Goal: Task Accomplishment & Management: Use online tool/utility

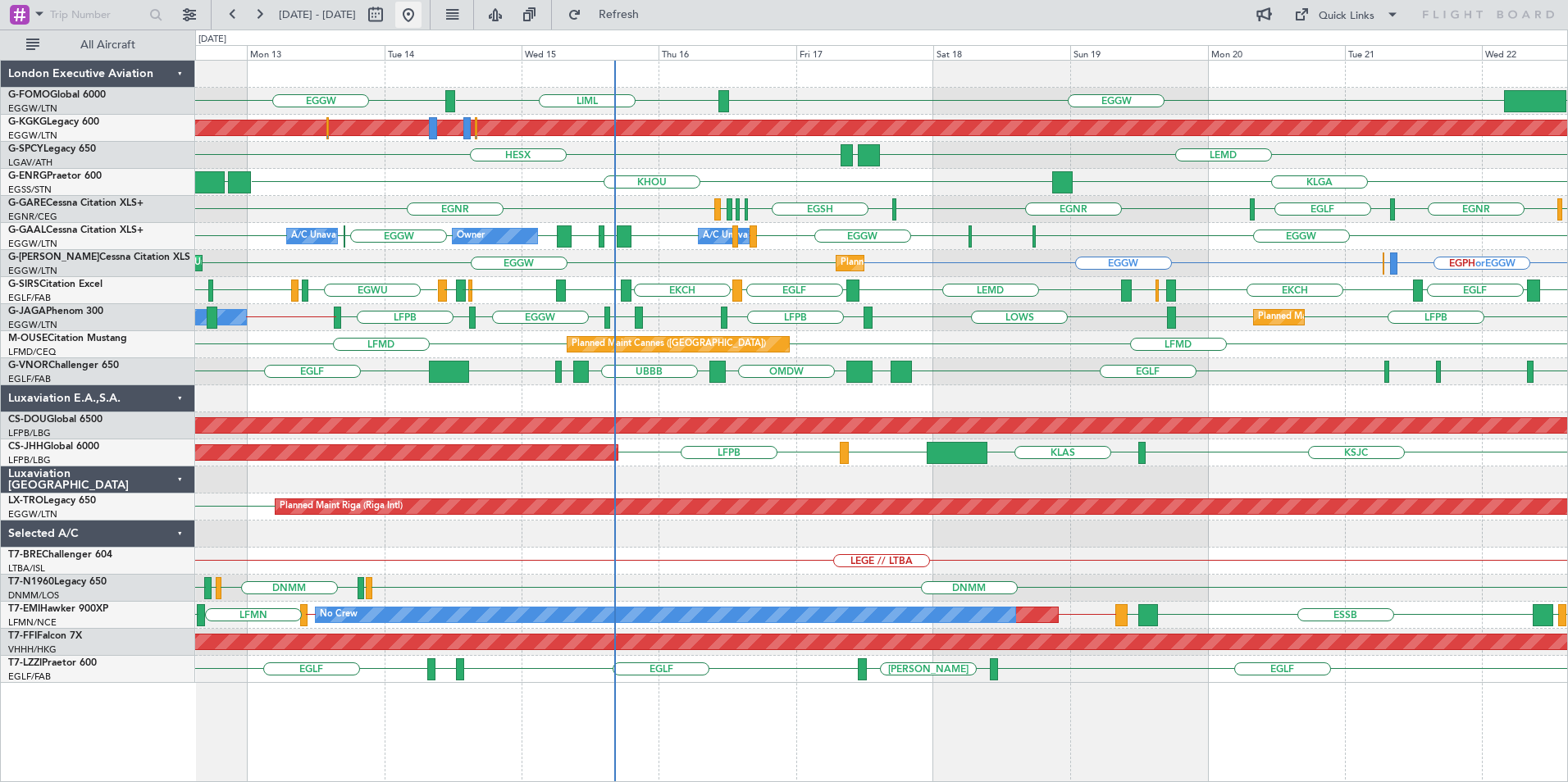
click at [421, 21] on button at bounding box center [408, 14] width 26 height 26
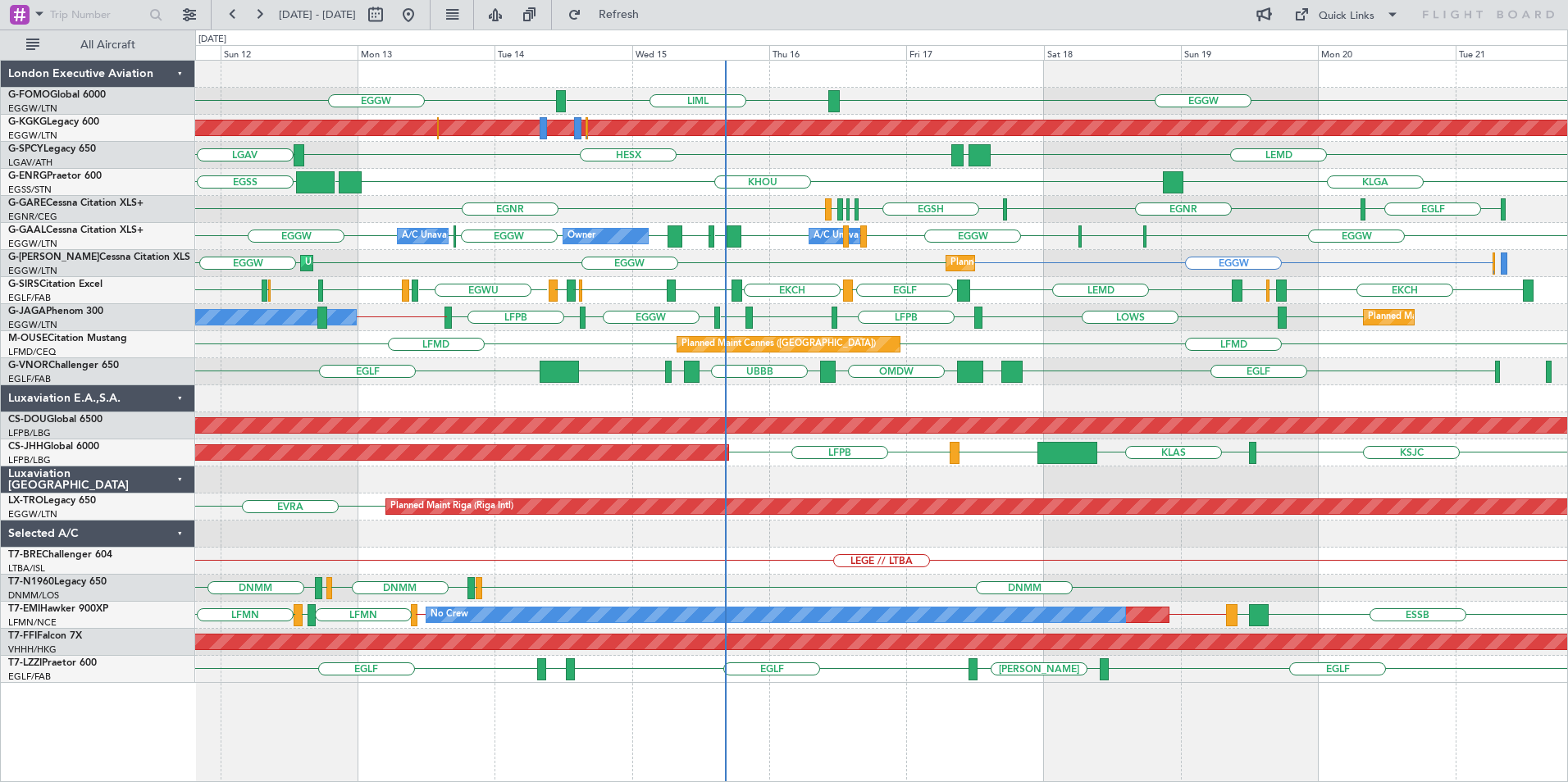
click at [724, 431] on div "EGGW EGGW LIML Planned Maint [GEOGRAPHIC_DATA] ([PERSON_NAME] Intl) LGAV LEMD L…" at bounding box center [881, 372] width 1372 height 623
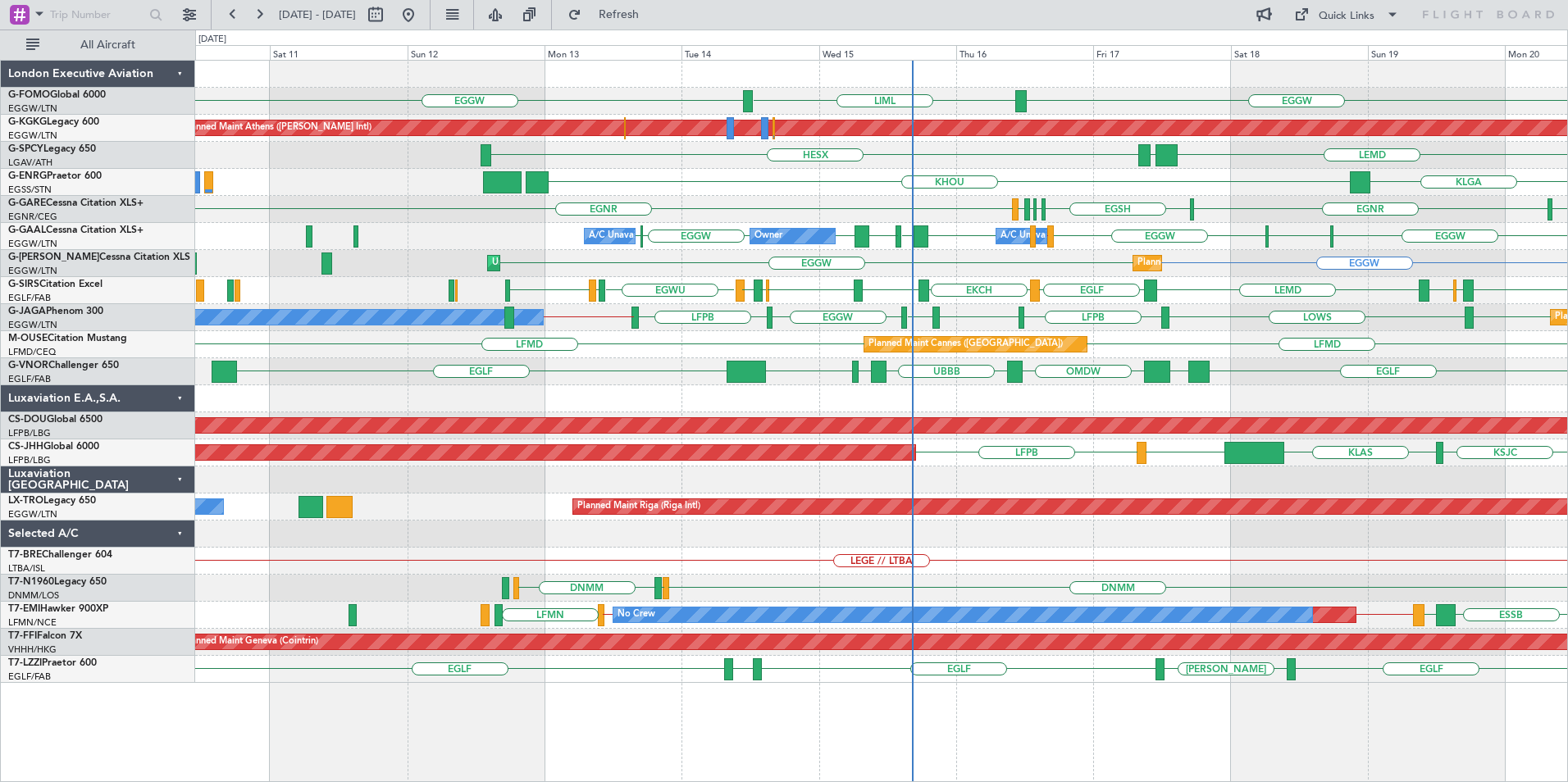
click at [945, 375] on div "EGLF [GEOGRAPHIC_DATA] [GEOGRAPHIC_DATA] OMDW UBBB UAII UTDD [GEOGRAPHIC_DATA] …" at bounding box center [881, 372] width 1372 height 27
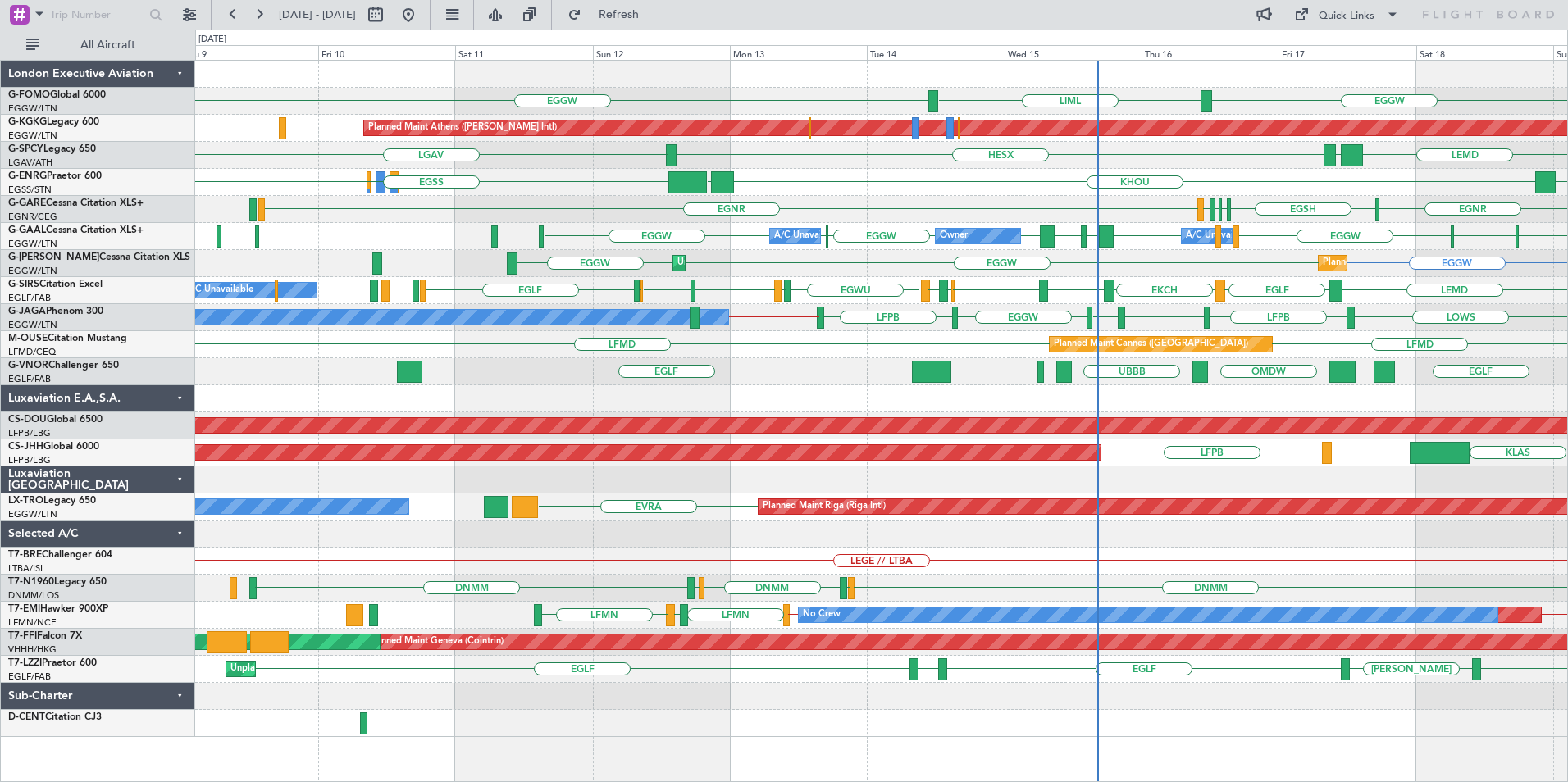
click at [747, 376] on div "EGLF [GEOGRAPHIC_DATA] [GEOGRAPHIC_DATA] OMDW UBBB UAII UTDD" at bounding box center [881, 372] width 1372 height 27
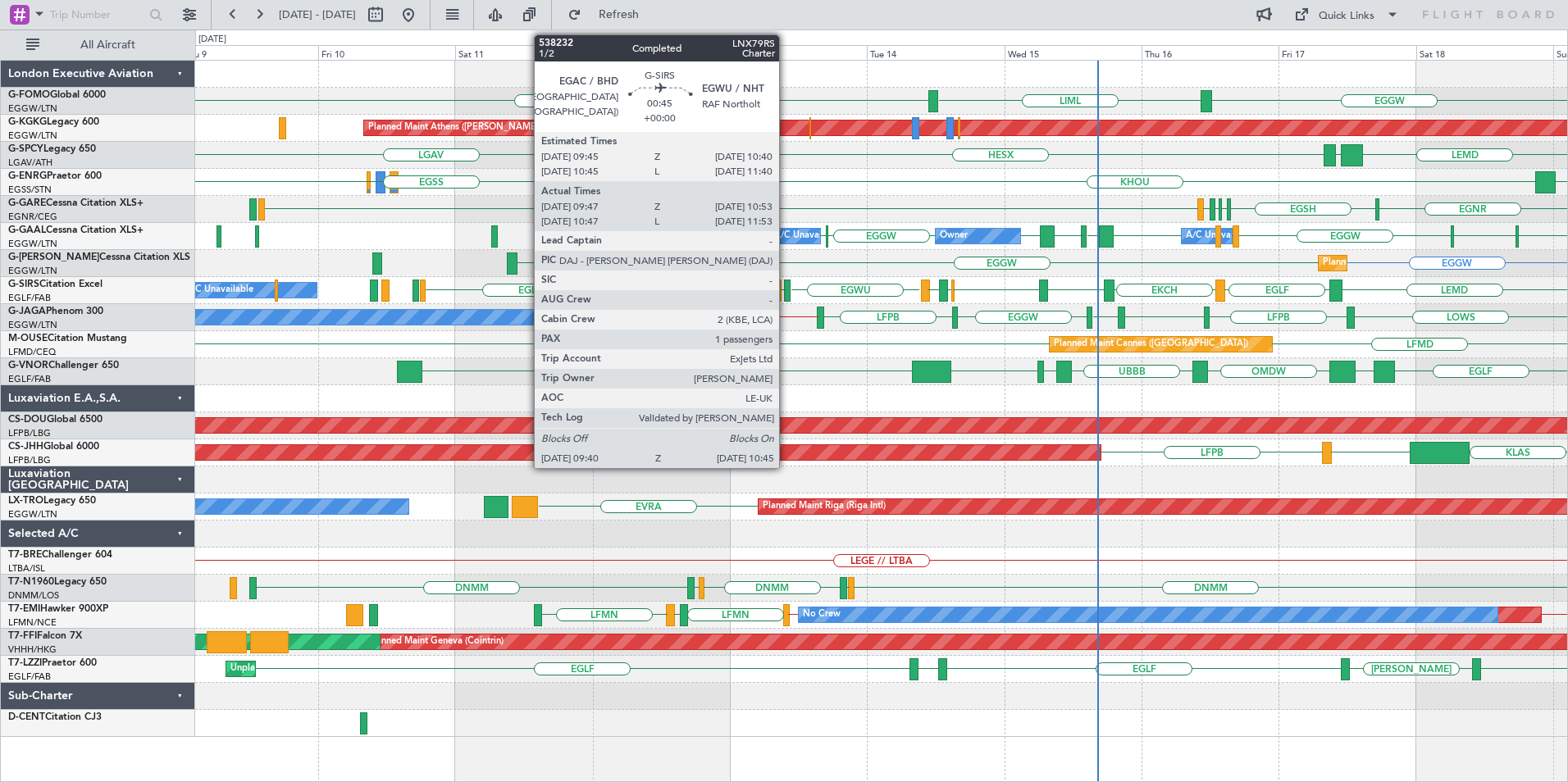
click at [786, 291] on div at bounding box center [787, 290] width 7 height 22
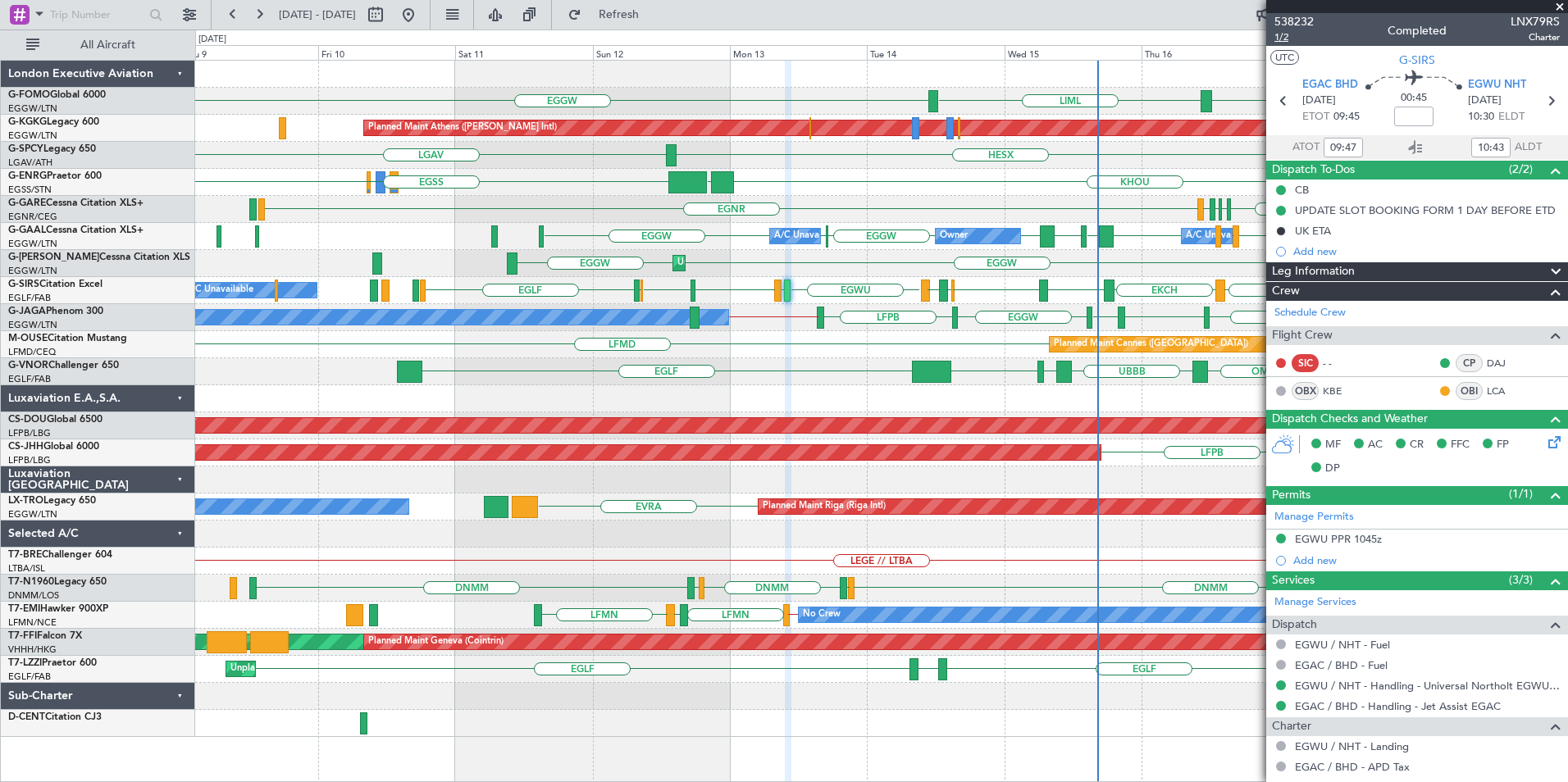
click at [1276, 35] on span "1/2" at bounding box center [1293, 37] width 40 height 14
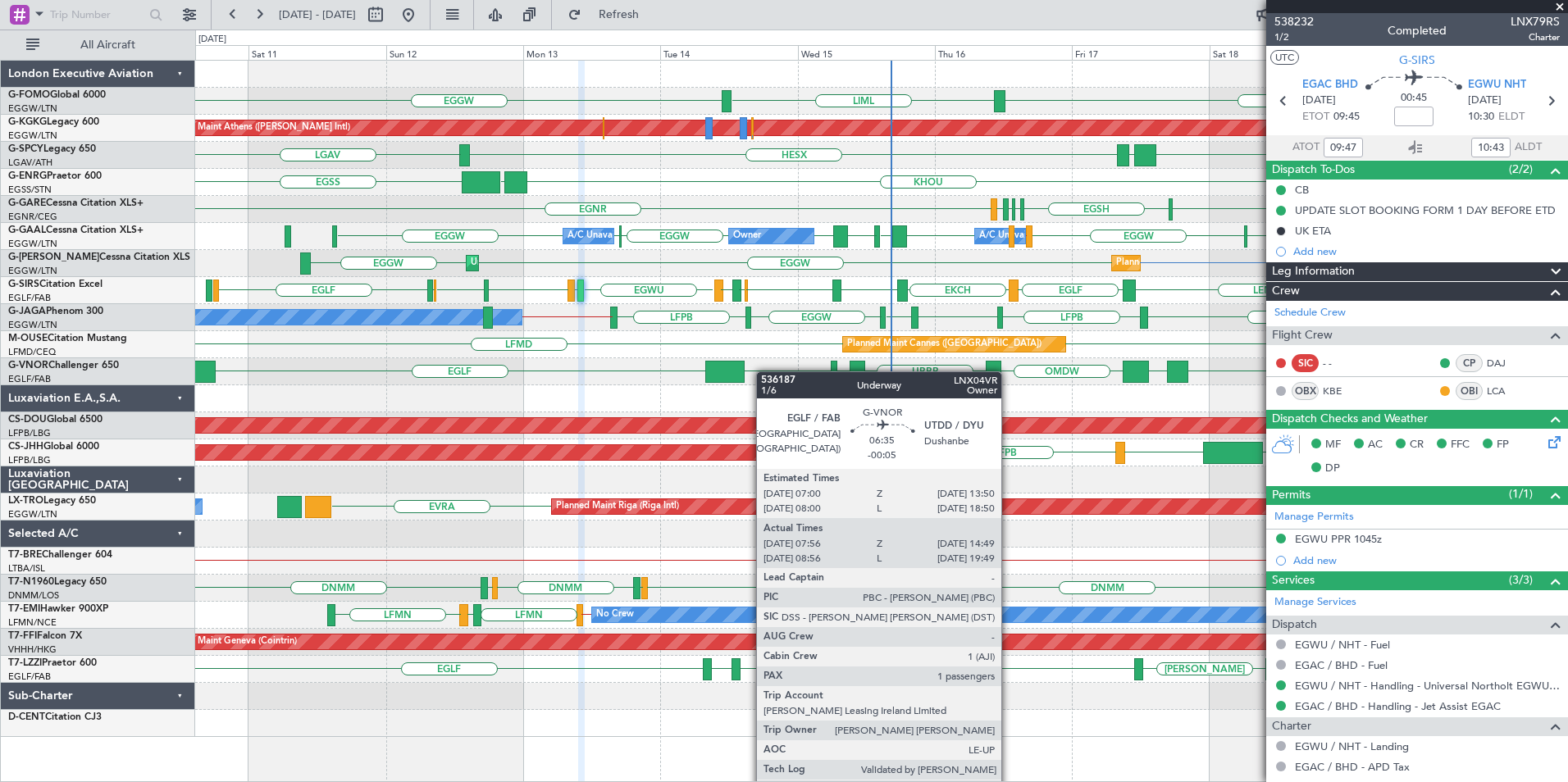
click at [731, 370] on div "EGGW EGGW LIML Planned Maint [GEOGRAPHIC_DATA] ([PERSON_NAME] Intl) Unplanned M…" at bounding box center [881, 399] width 1372 height 677
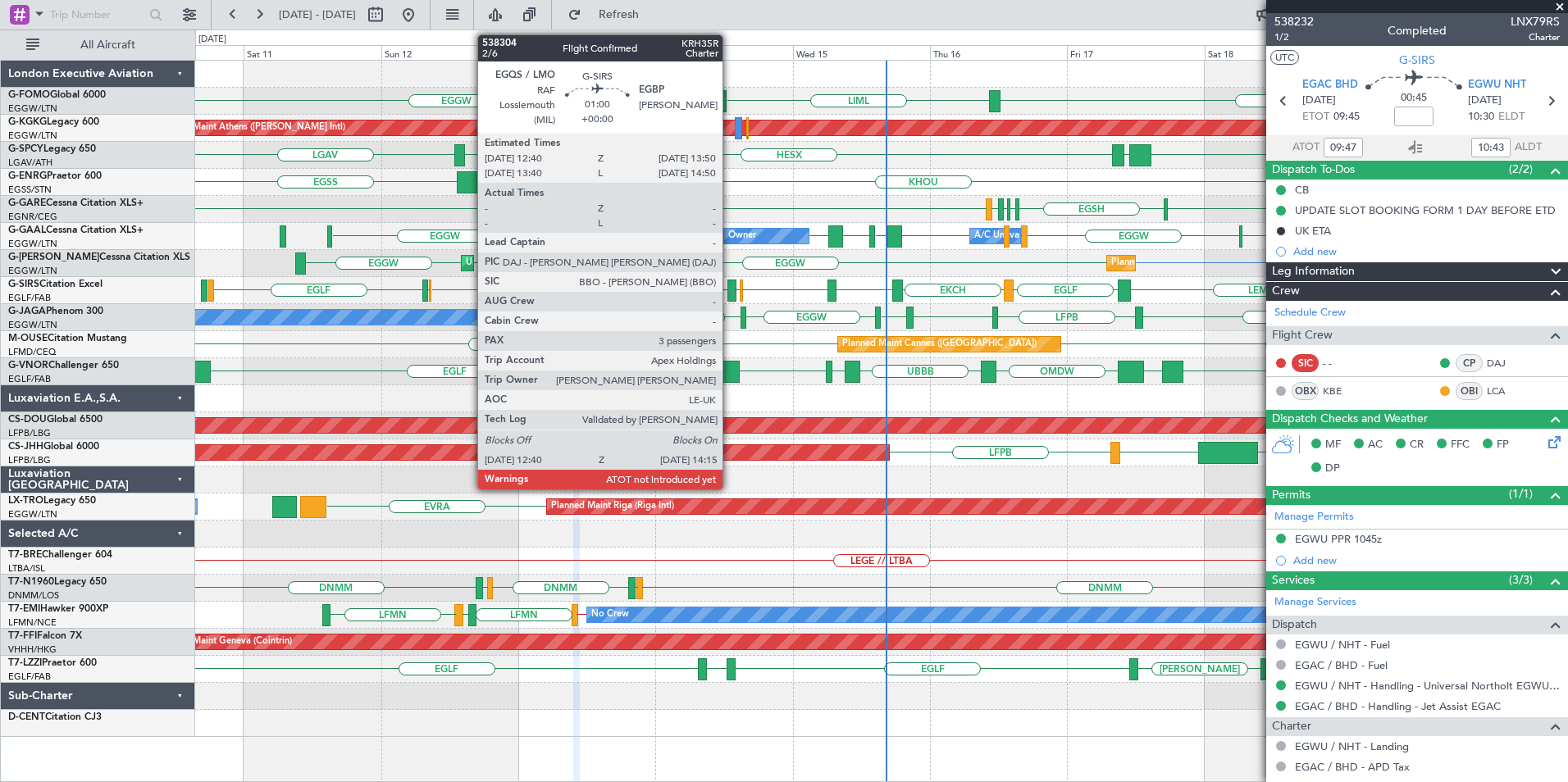
click at [730, 283] on div at bounding box center [732, 290] width 10 height 22
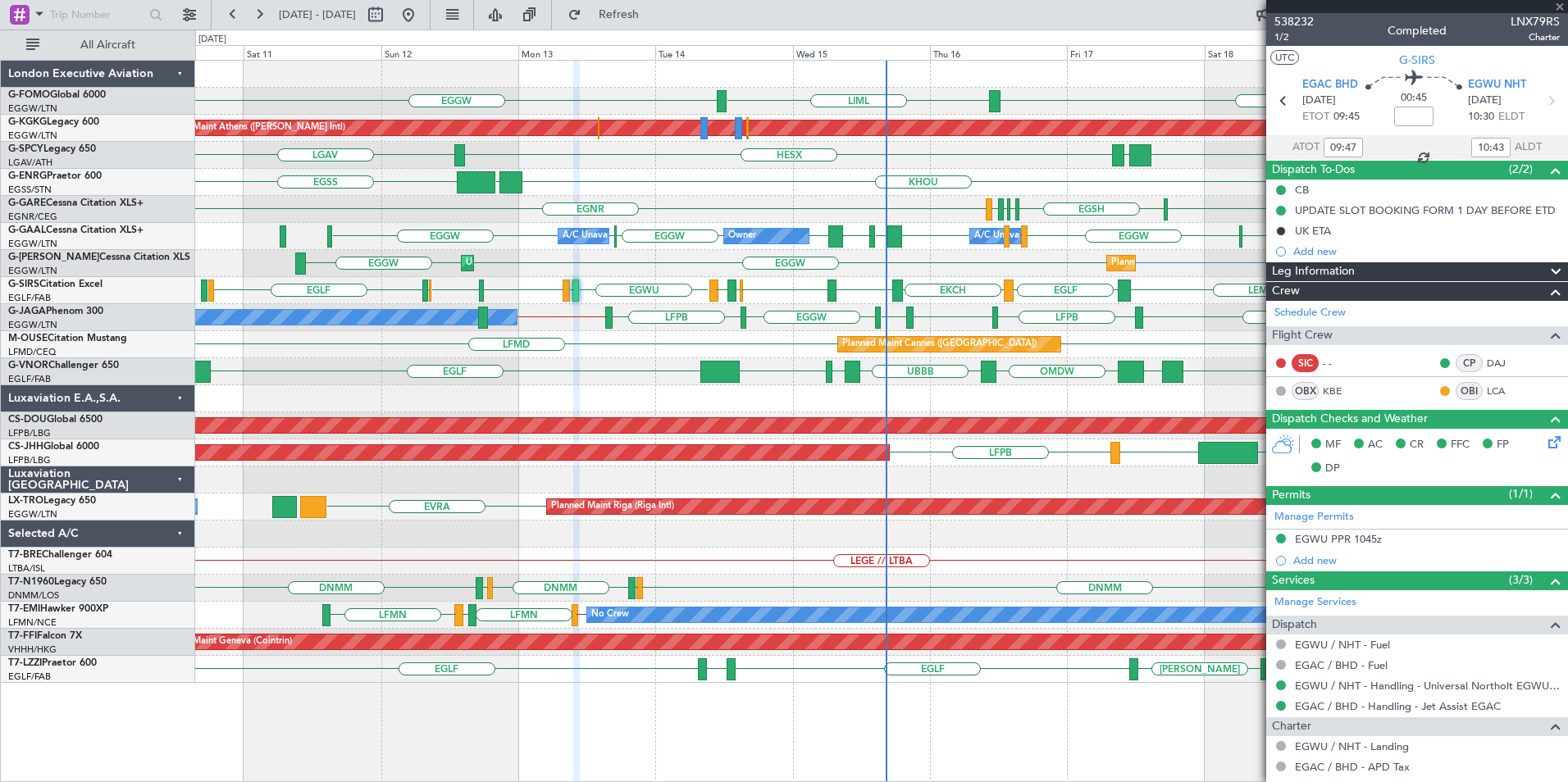
type input "3"
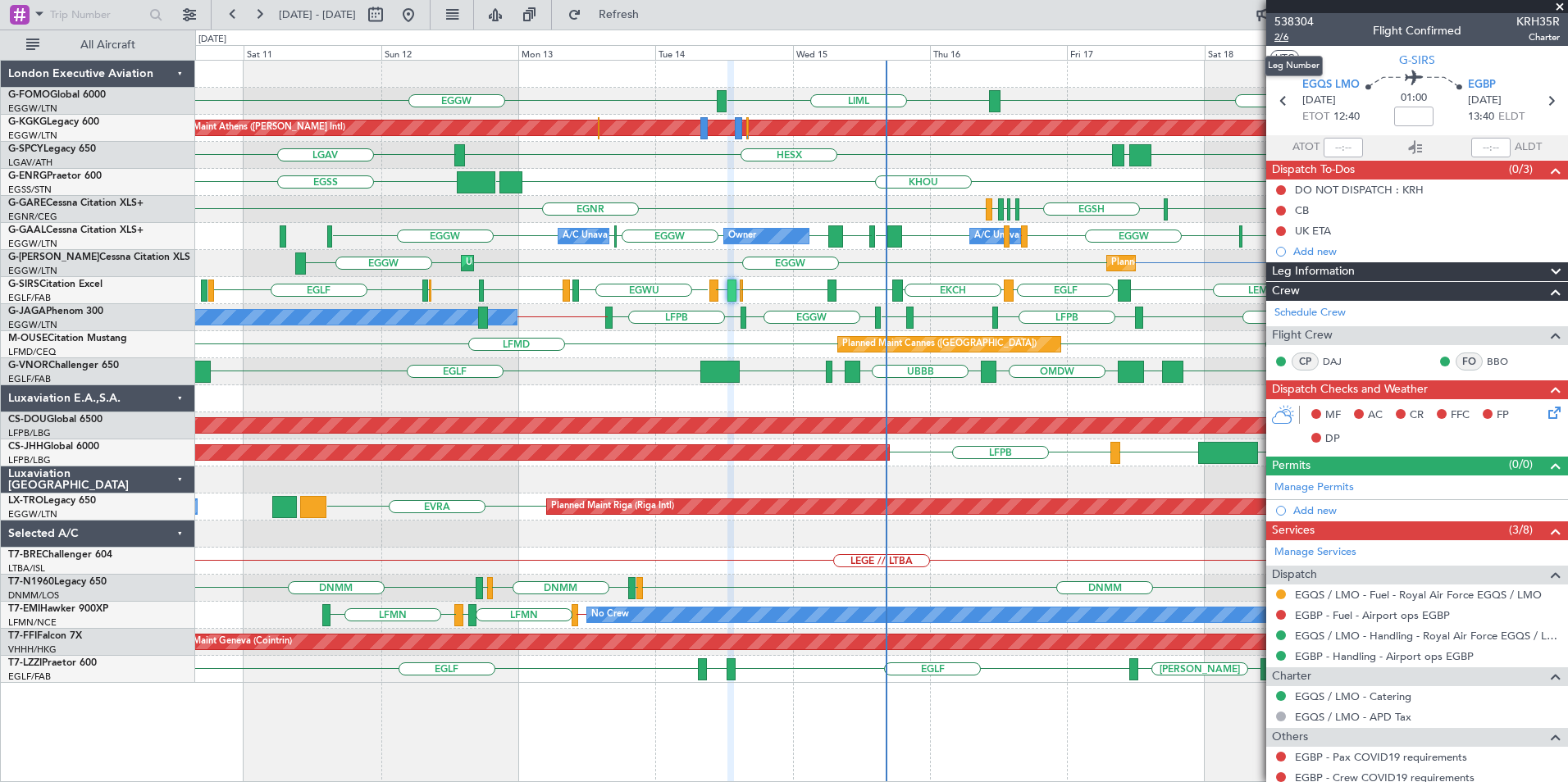
click at [1274, 37] on span "2/6" at bounding box center [1293, 37] width 40 height 14
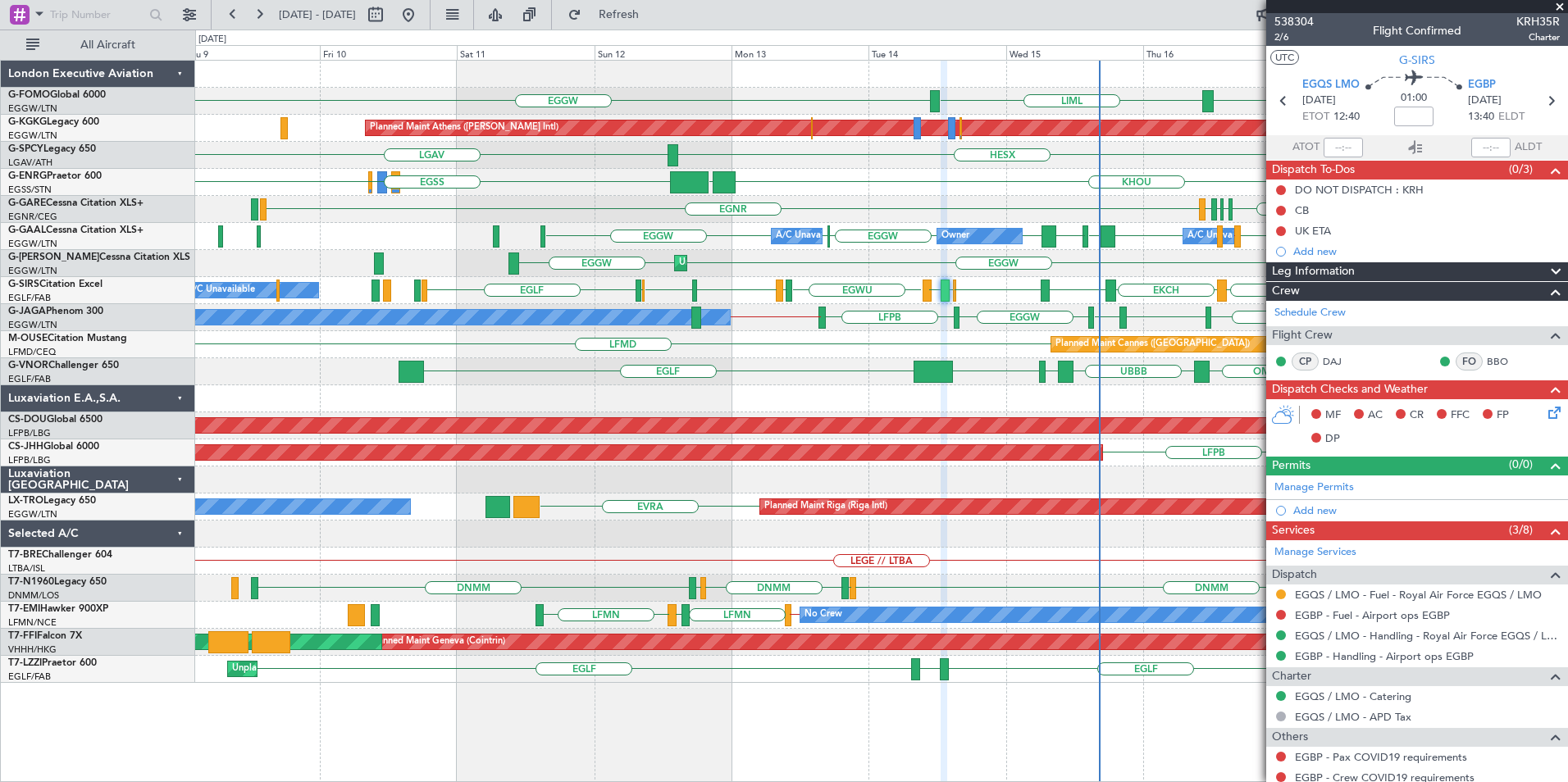
click at [854, 358] on div "EGGW EGGW LIML Planned Maint [GEOGRAPHIC_DATA] ([PERSON_NAME] Intl) Unplanned M…" at bounding box center [881, 372] width 1372 height 623
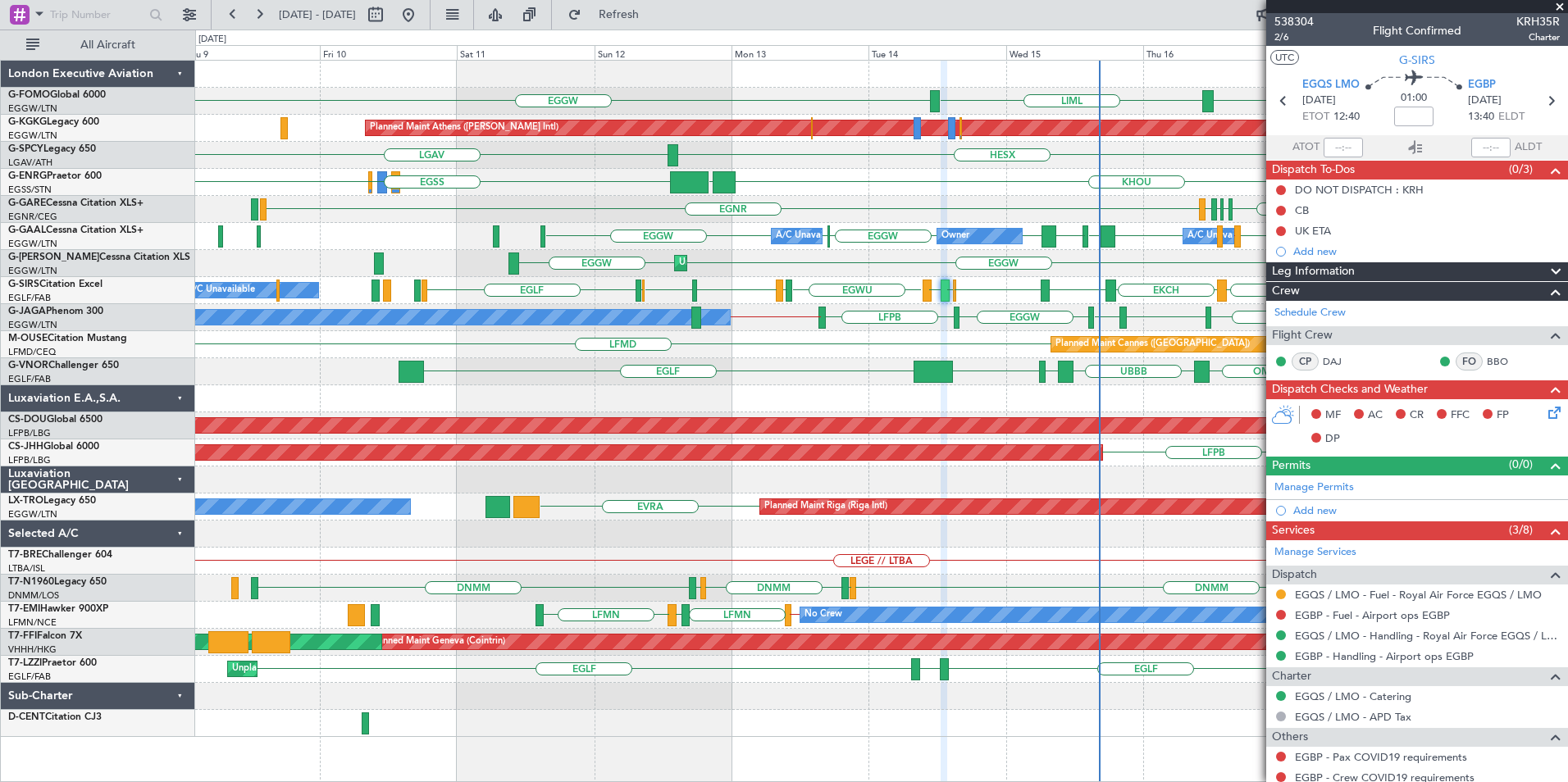
scroll to position [178, 0]
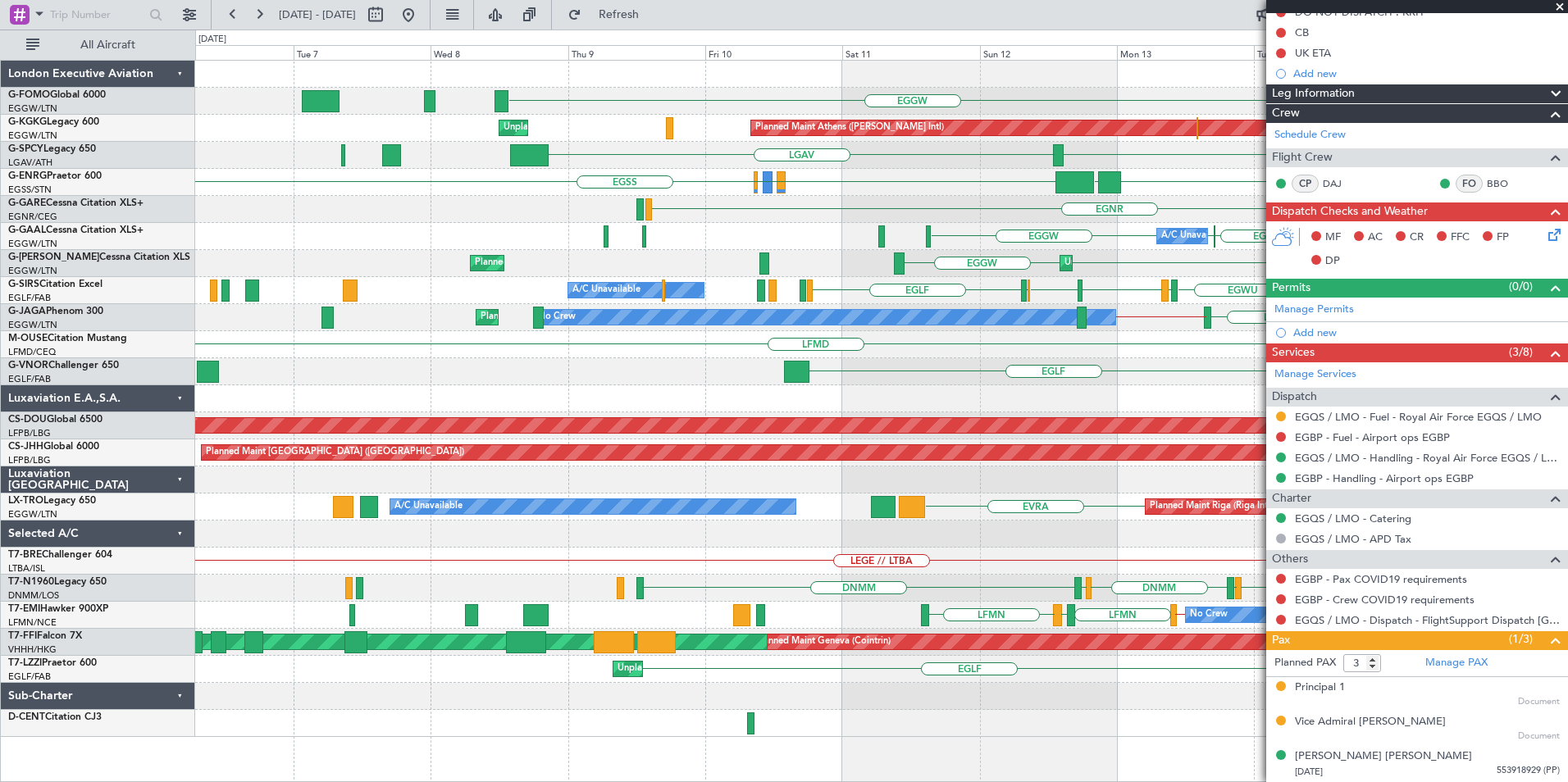
click at [964, 313] on div "EGGW LIML EGGW Planned Maint [GEOGRAPHIC_DATA] ([PERSON_NAME] Intl) Unplanned M…" at bounding box center [881, 399] width 1372 height 677
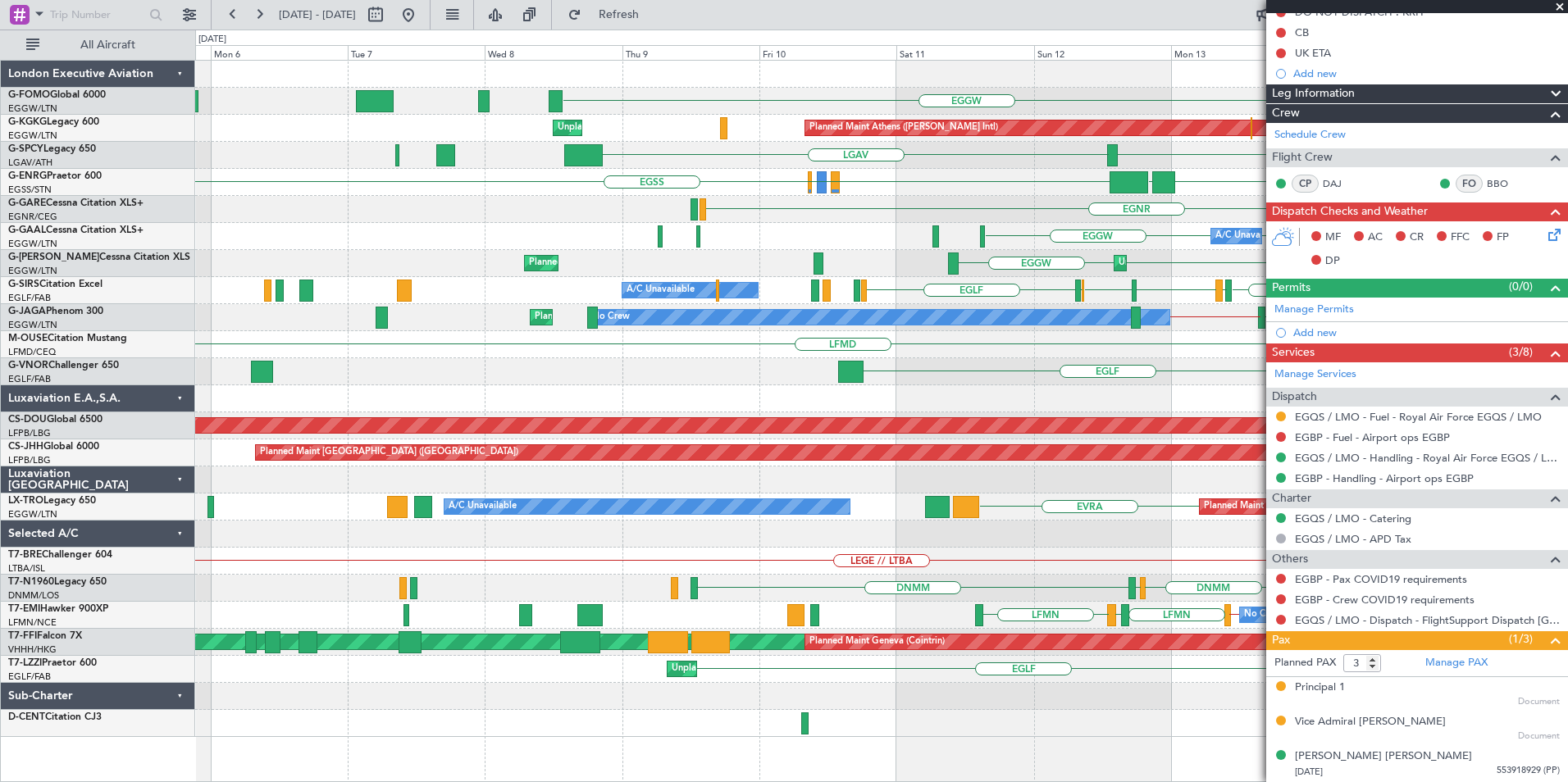
click at [673, 405] on div at bounding box center [881, 399] width 1372 height 27
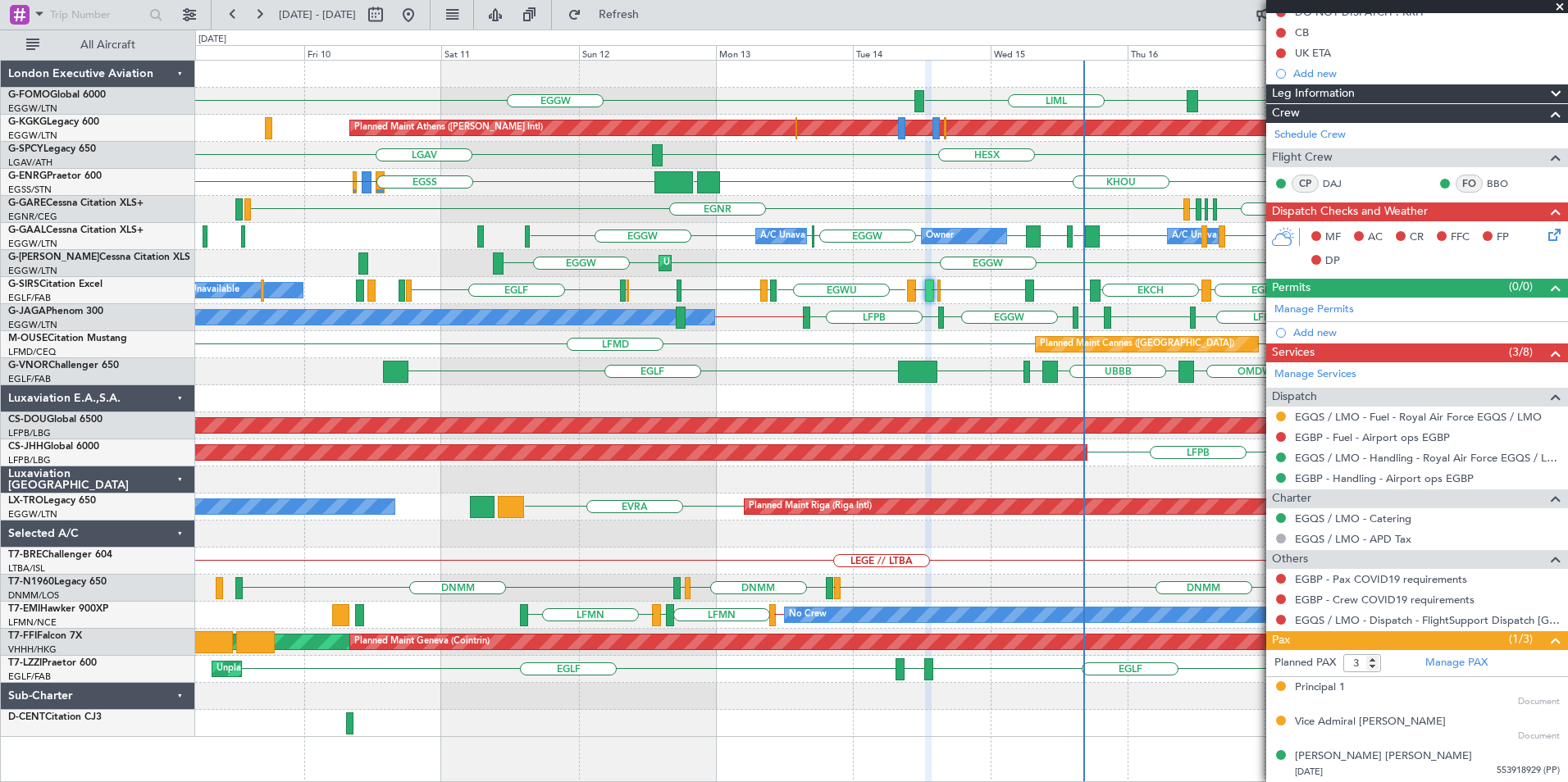
click at [939, 363] on div "EGGW EGGW LIML Planned Maint [GEOGRAPHIC_DATA] ([PERSON_NAME] Intl) Unplanned M…" at bounding box center [881, 399] width 1372 height 677
click at [963, 366] on div "EGLF [GEOGRAPHIC_DATA] [GEOGRAPHIC_DATA] OMDW UBBB UAII UTDD" at bounding box center [881, 372] width 1372 height 27
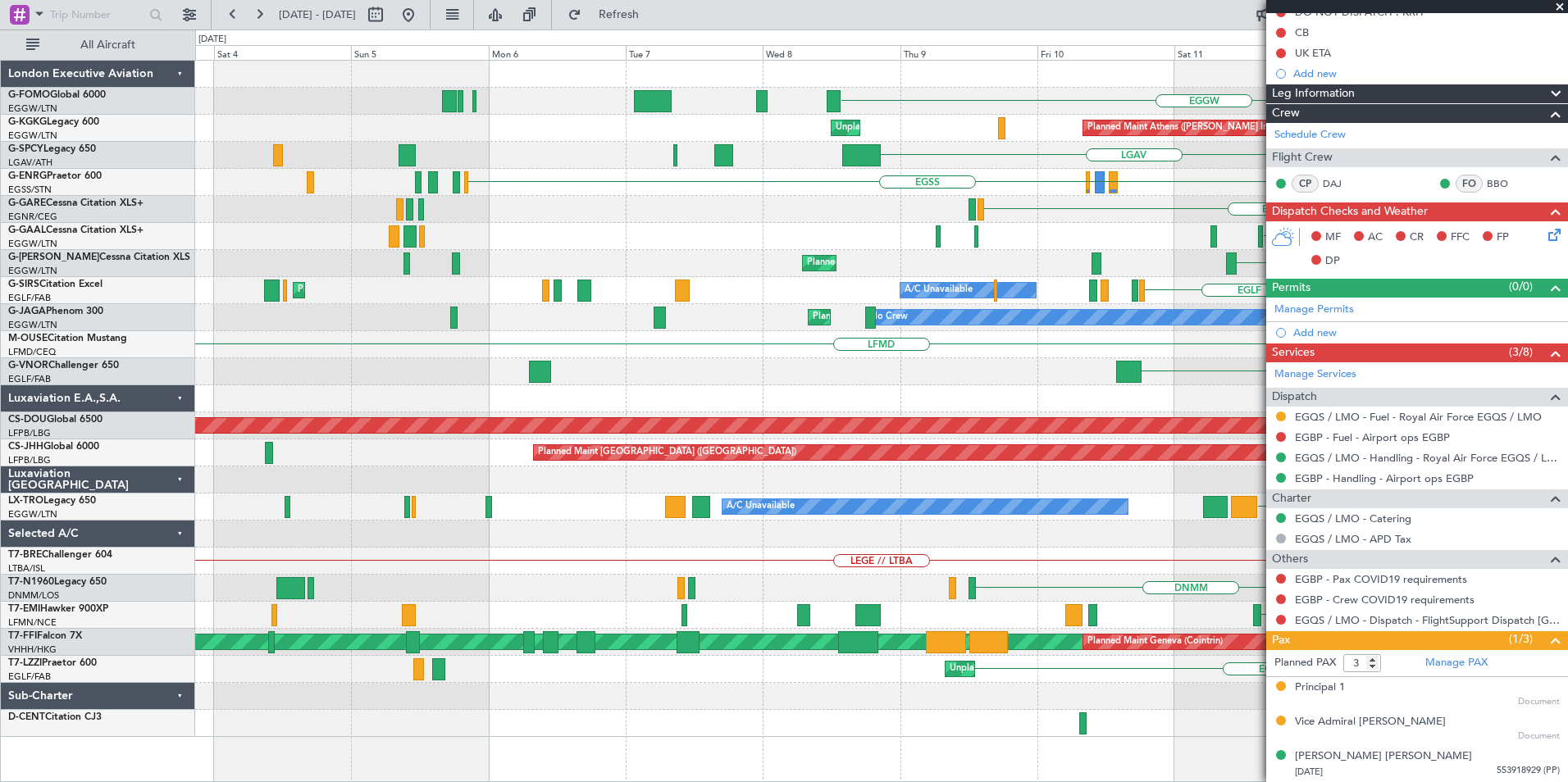
click at [895, 354] on div "EGGW LIML Planned Maint [GEOGRAPHIC_DATA] ([PERSON_NAME] Intl) Unplanned Maint …" at bounding box center [881, 399] width 1372 height 677
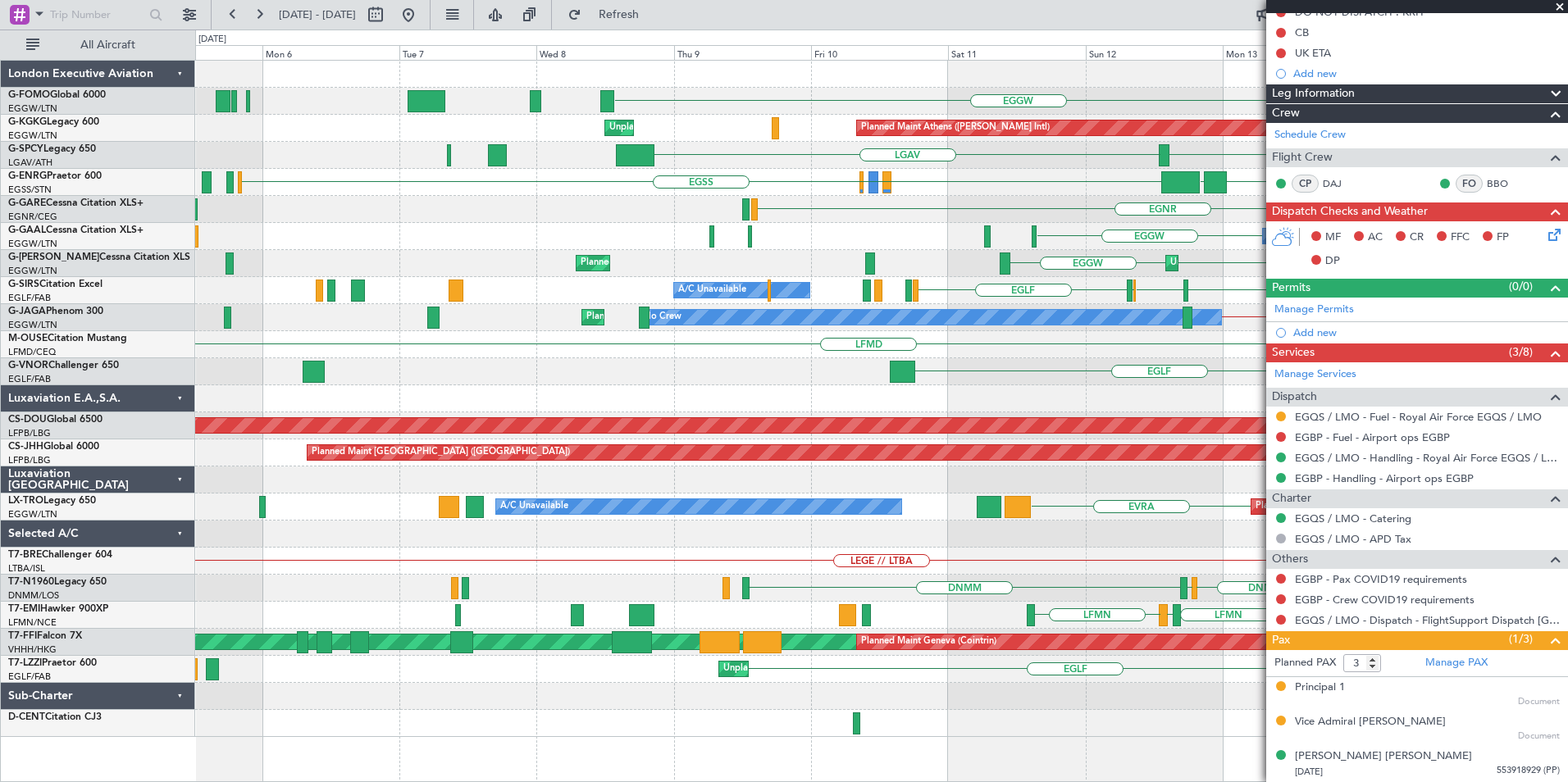
click at [494, 379] on div "EGGW Planned Maint [GEOGRAPHIC_DATA] ([PERSON_NAME] Intl) Unplanned Maint [GEOG…" at bounding box center [881, 399] width 1372 height 677
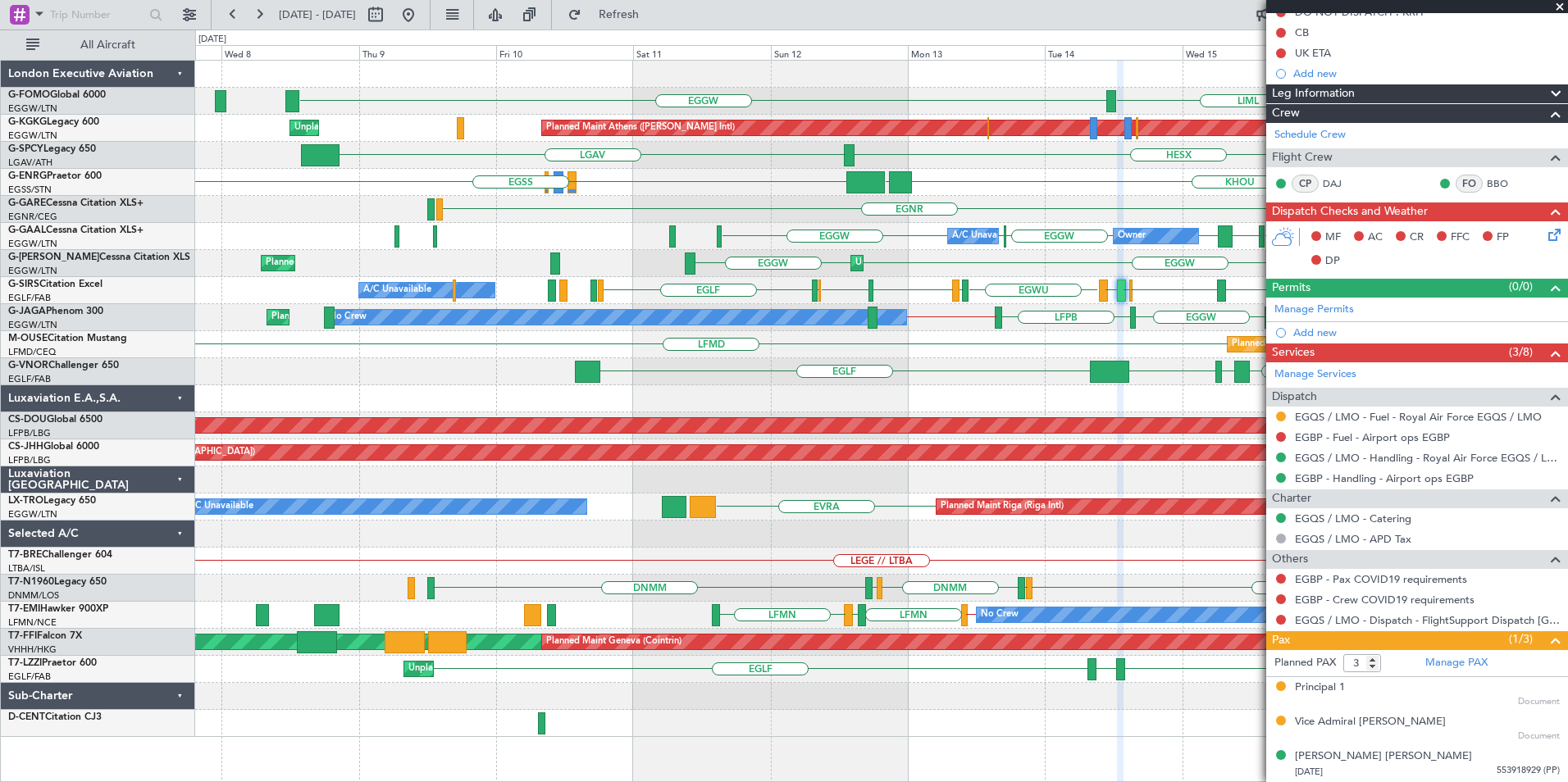
click at [423, 339] on div "EGGW LIML Planned Maint [GEOGRAPHIC_DATA] ([PERSON_NAME] Intl) Unplanned Maint …" at bounding box center [881, 399] width 1372 height 677
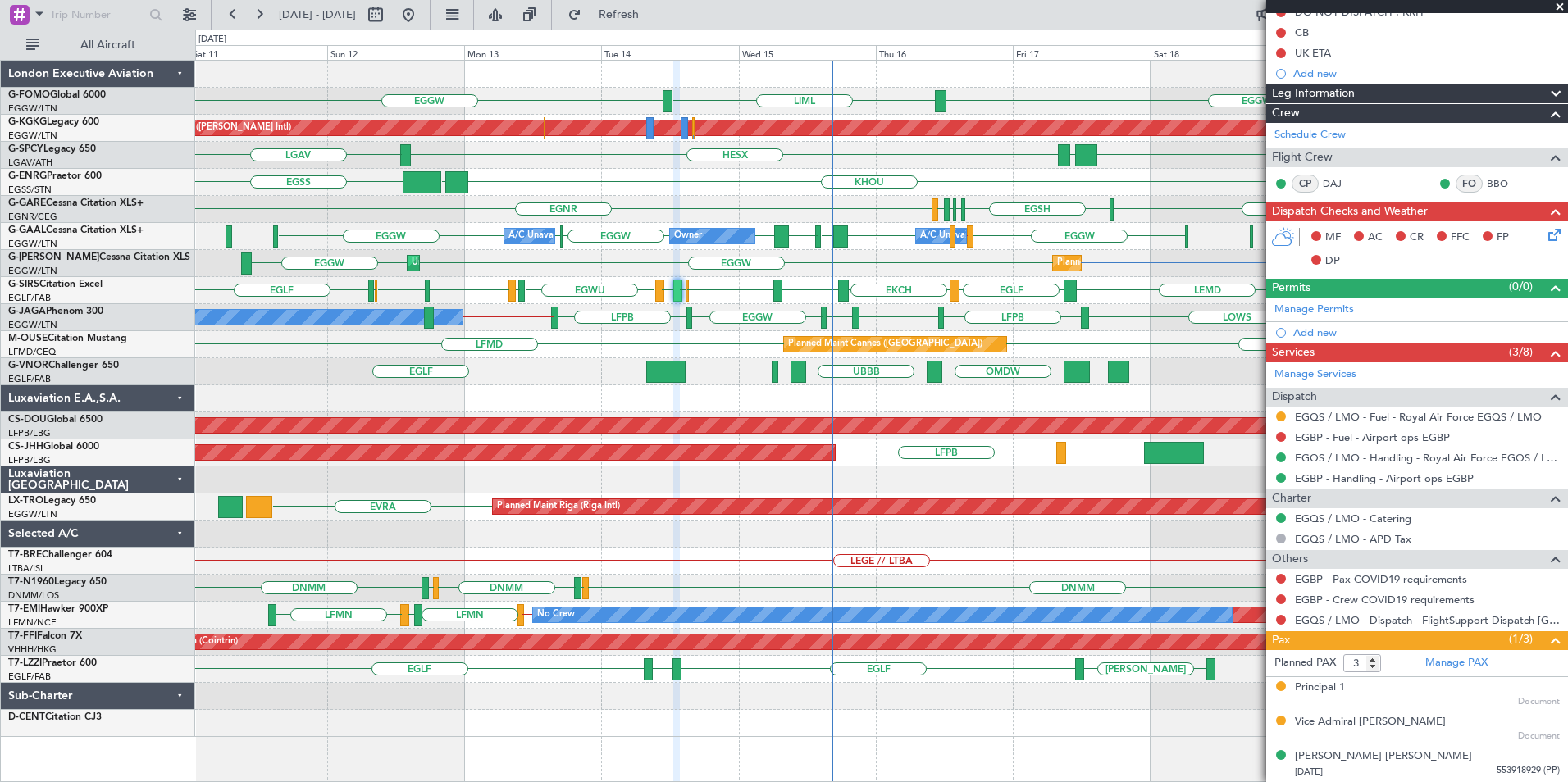
click at [721, 342] on div "EGGW EGGW LIML Planned Maint [GEOGRAPHIC_DATA] ([PERSON_NAME] Intl) Unplanned M…" at bounding box center [881, 399] width 1372 height 677
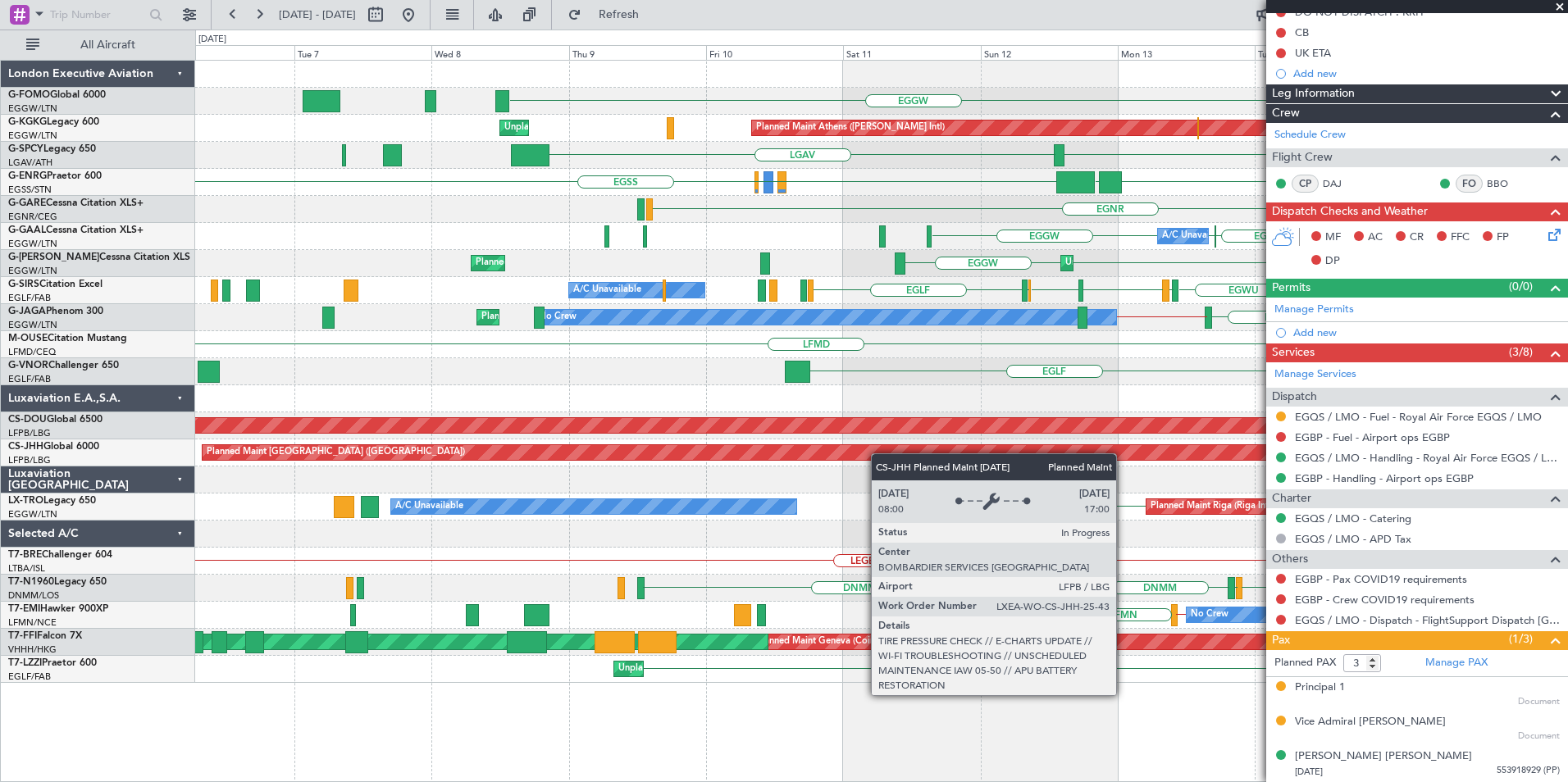
click at [987, 460] on div "EGGW LIML EGGW Planned Maint [GEOGRAPHIC_DATA] ([PERSON_NAME] Intl) Unplanned M…" at bounding box center [881, 372] width 1372 height 623
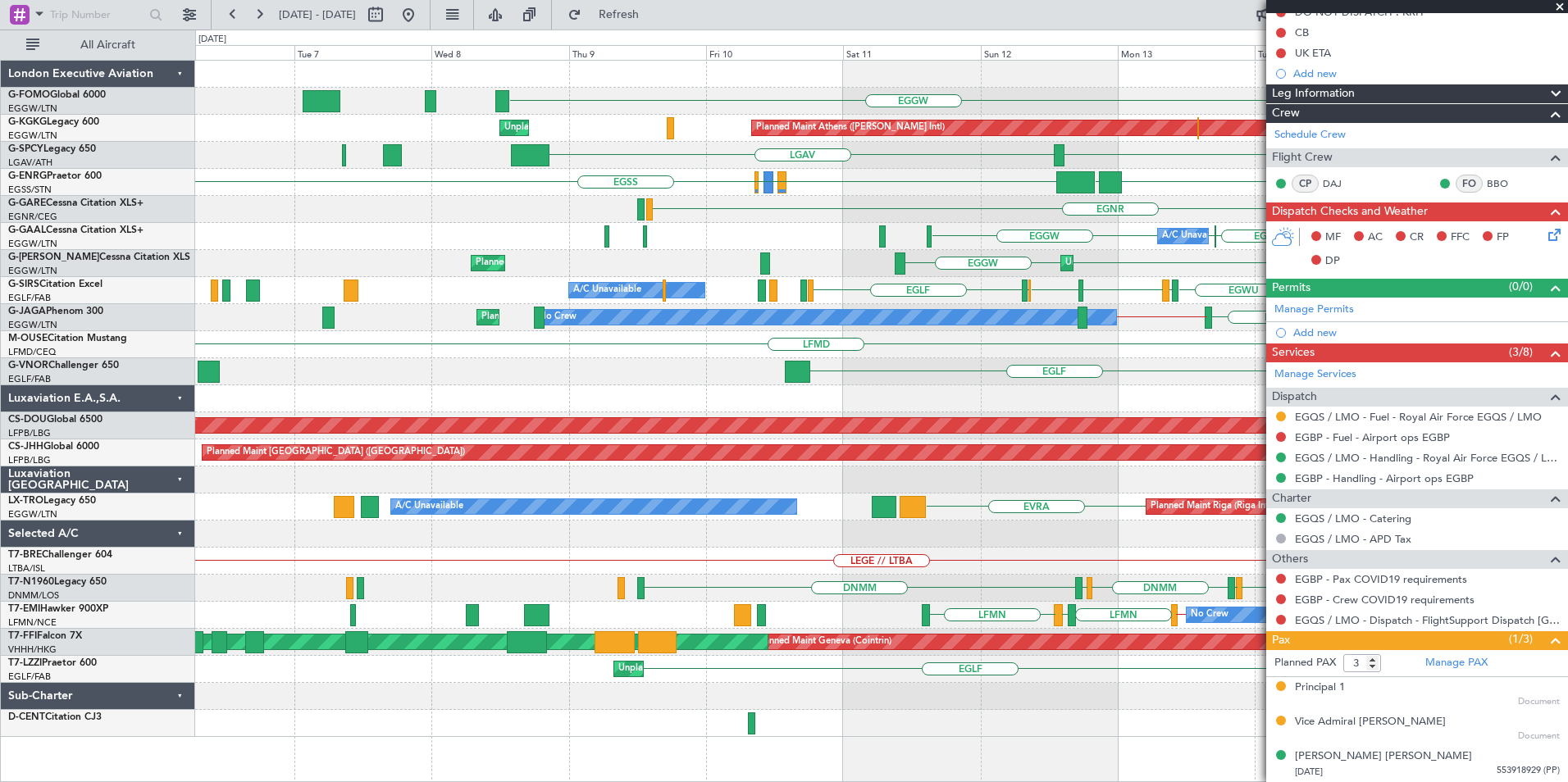
click at [602, 240] on div "A/C Unavailable Owner EGGW EGGW LEVC LEMD EGGW EGGW EGGW Owner A/C Unavailable" at bounding box center [881, 237] width 1372 height 27
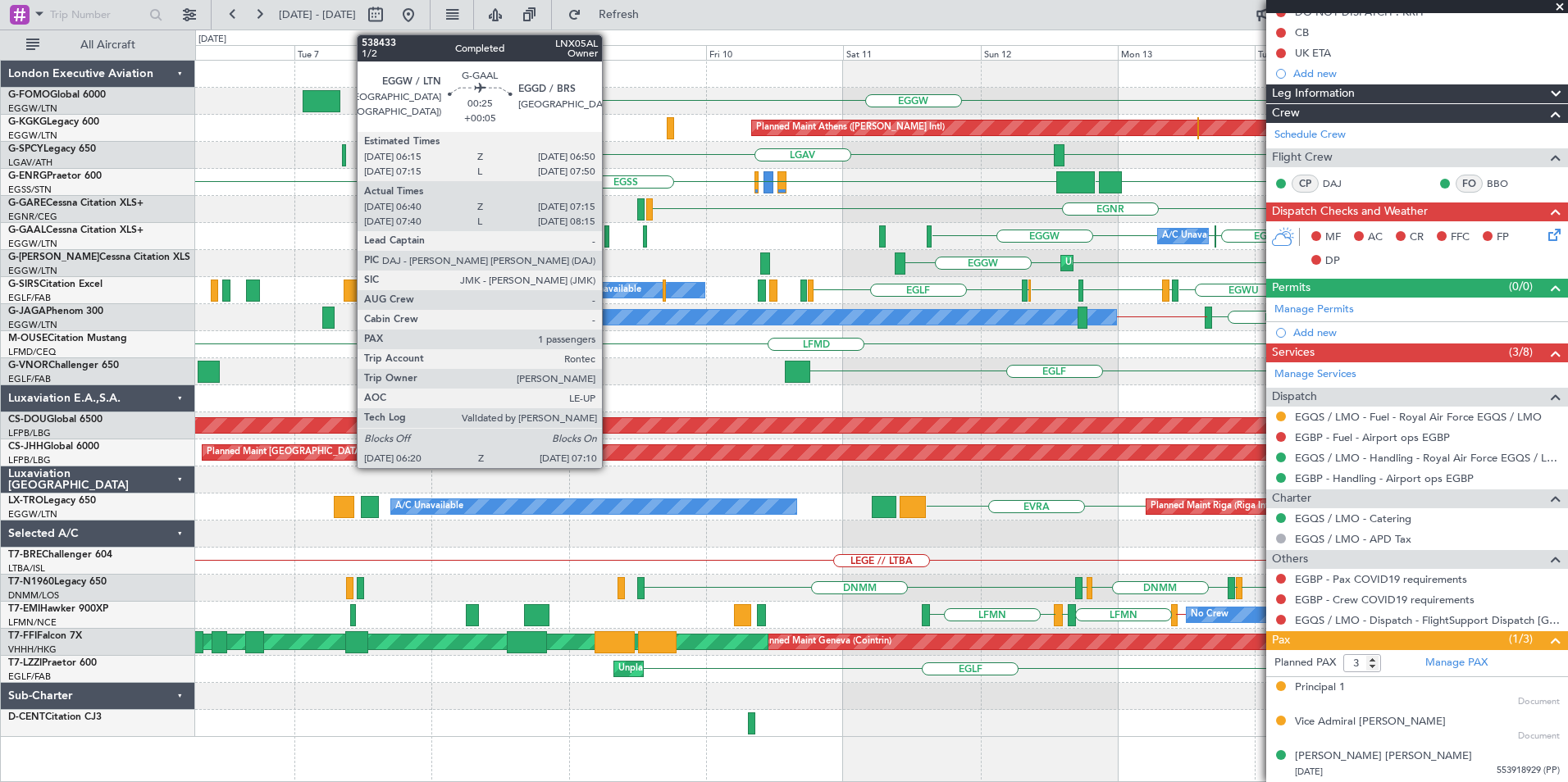
click at [609, 243] on div at bounding box center [606, 236] width 5 height 22
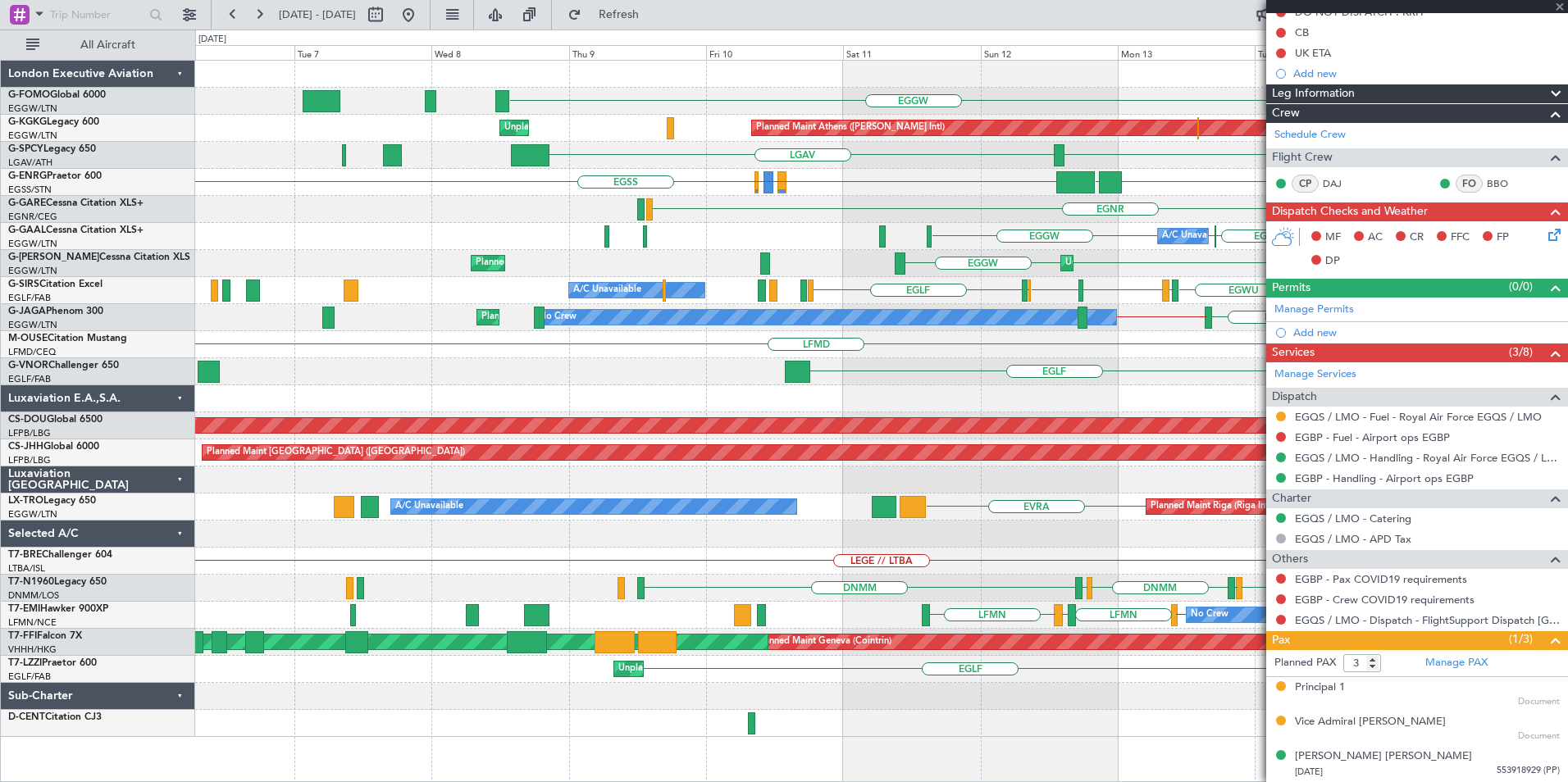
type input "+00:05"
type input "06:40"
type input "07:05"
type input "1"
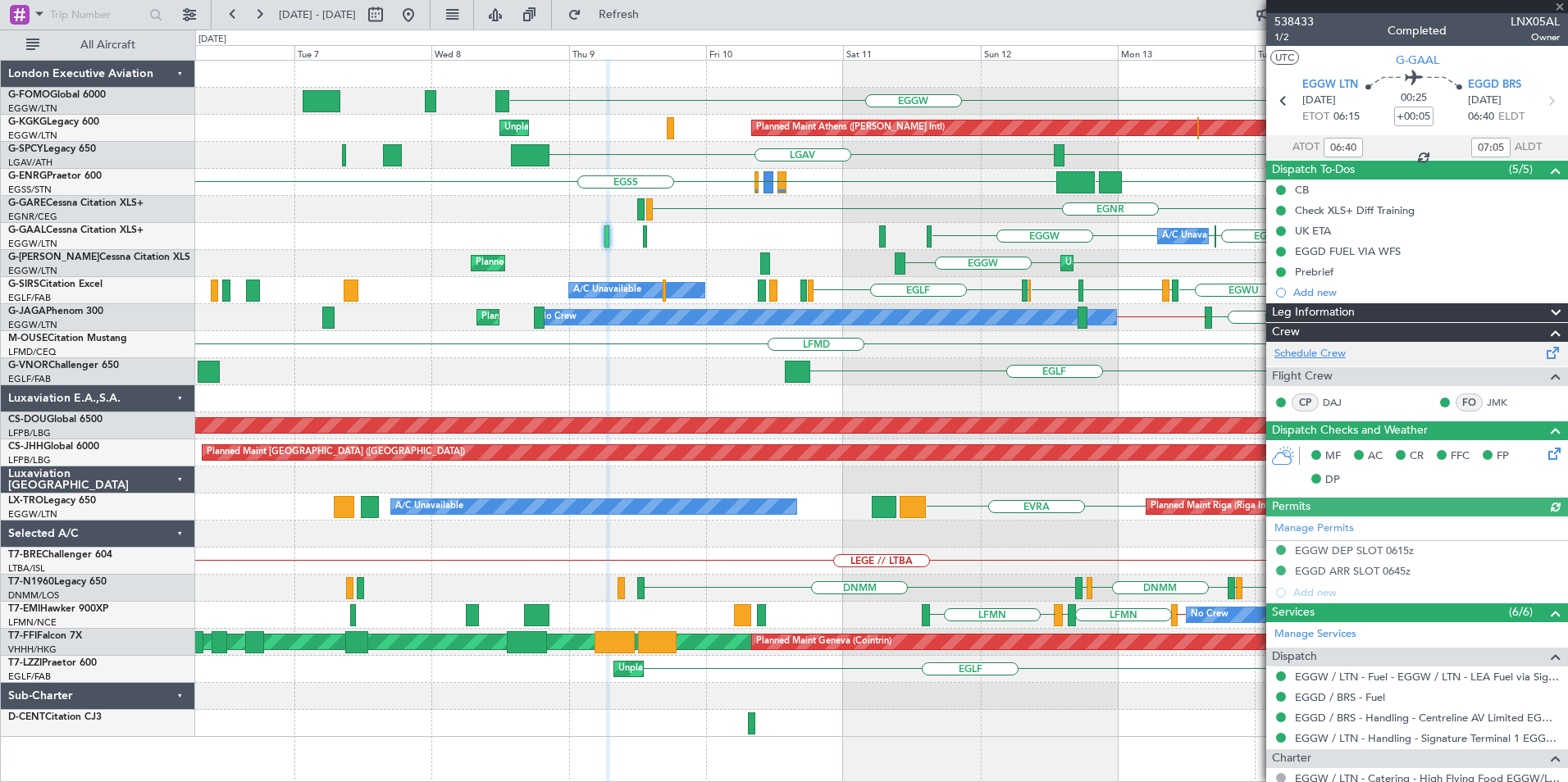
click at [1321, 354] on link "Schedule Crew" at bounding box center [1310, 354] width 72 height 16
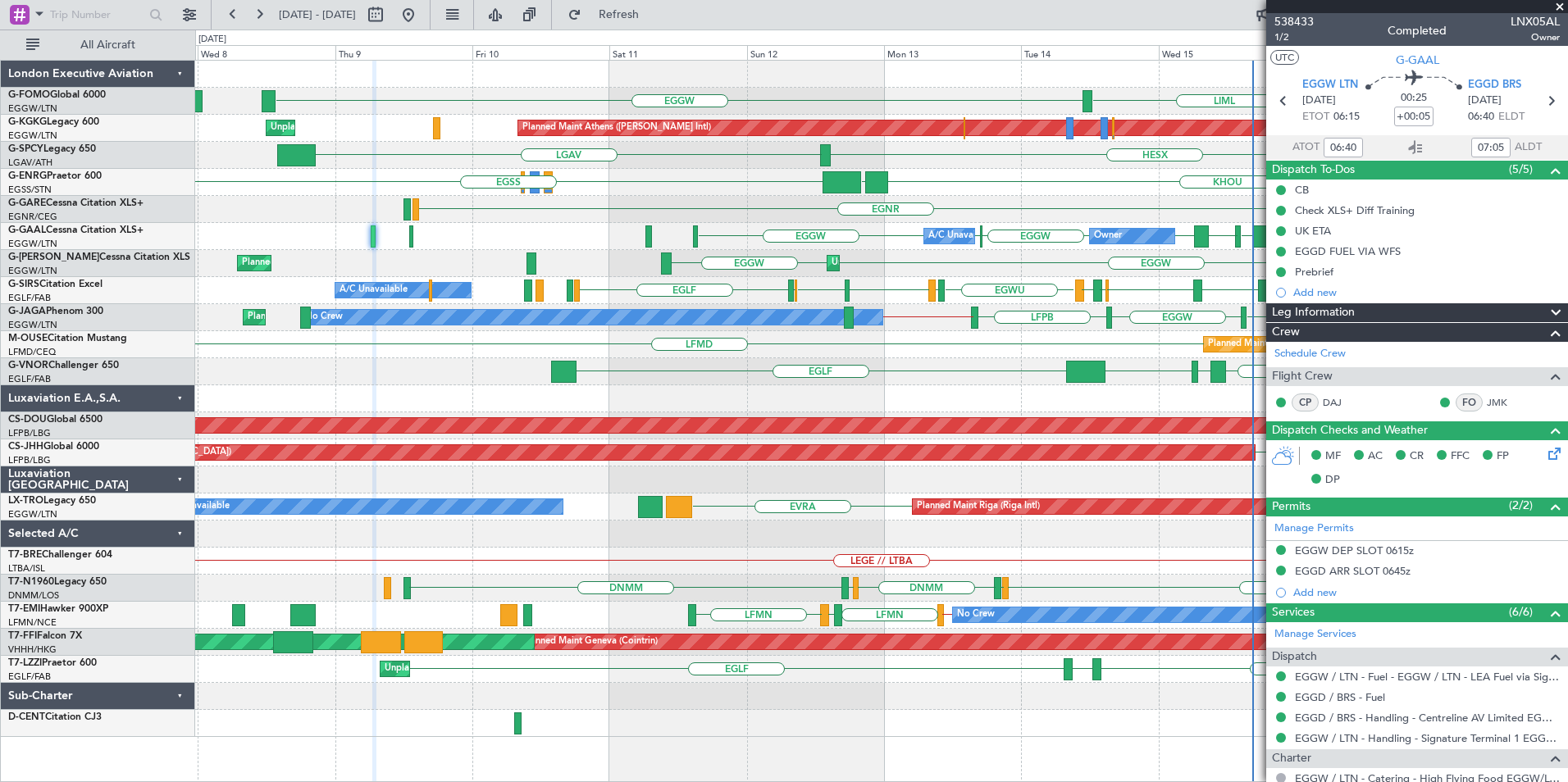
click at [609, 308] on div "EGGW LIML Planned Maint [GEOGRAPHIC_DATA] ([PERSON_NAME] Intl) Unplanned Maint …" at bounding box center [881, 399] width 1372 height 677
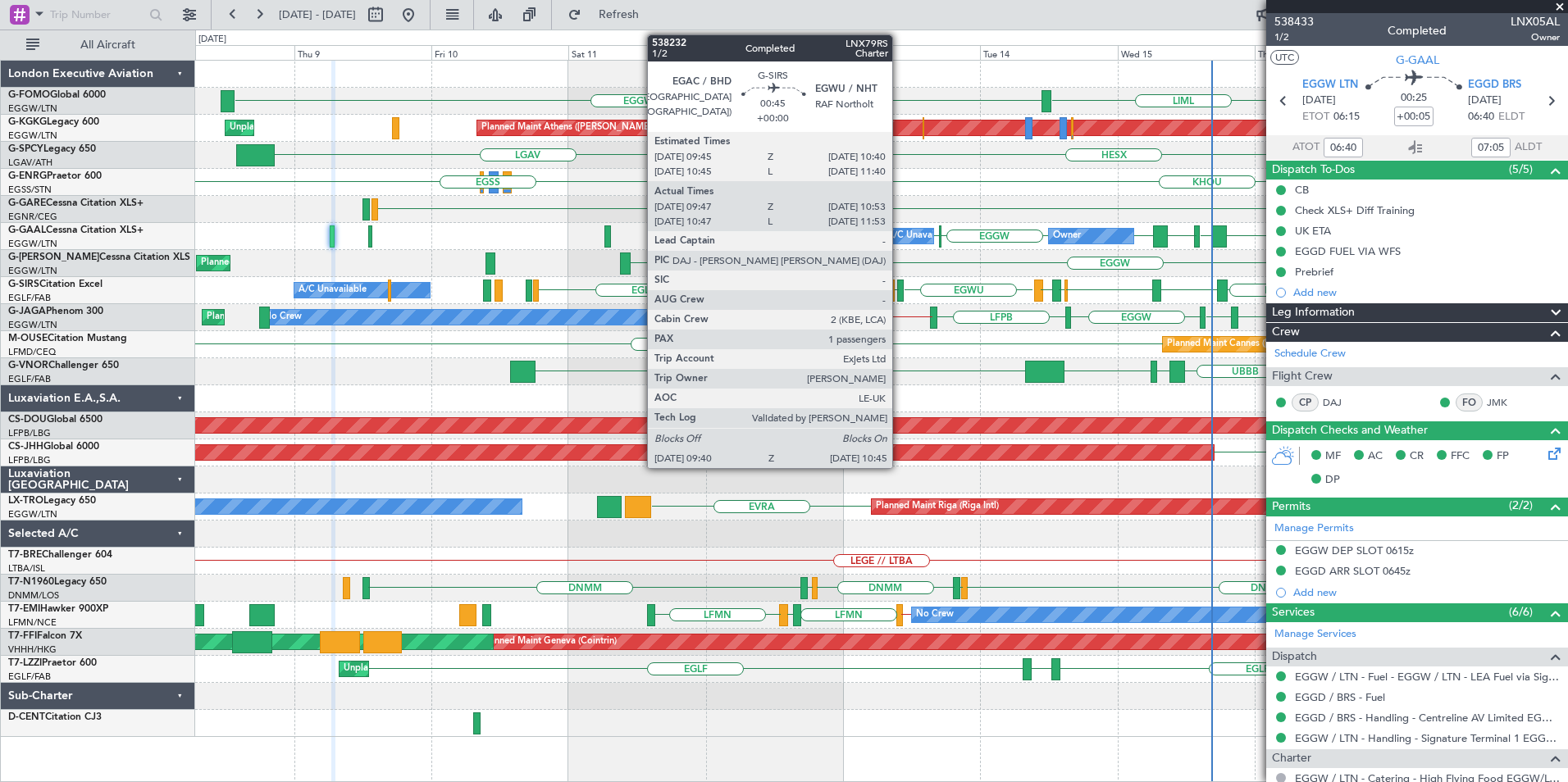
click at [899, 289] on div at bounding box center [900, 290] width 7 height 22
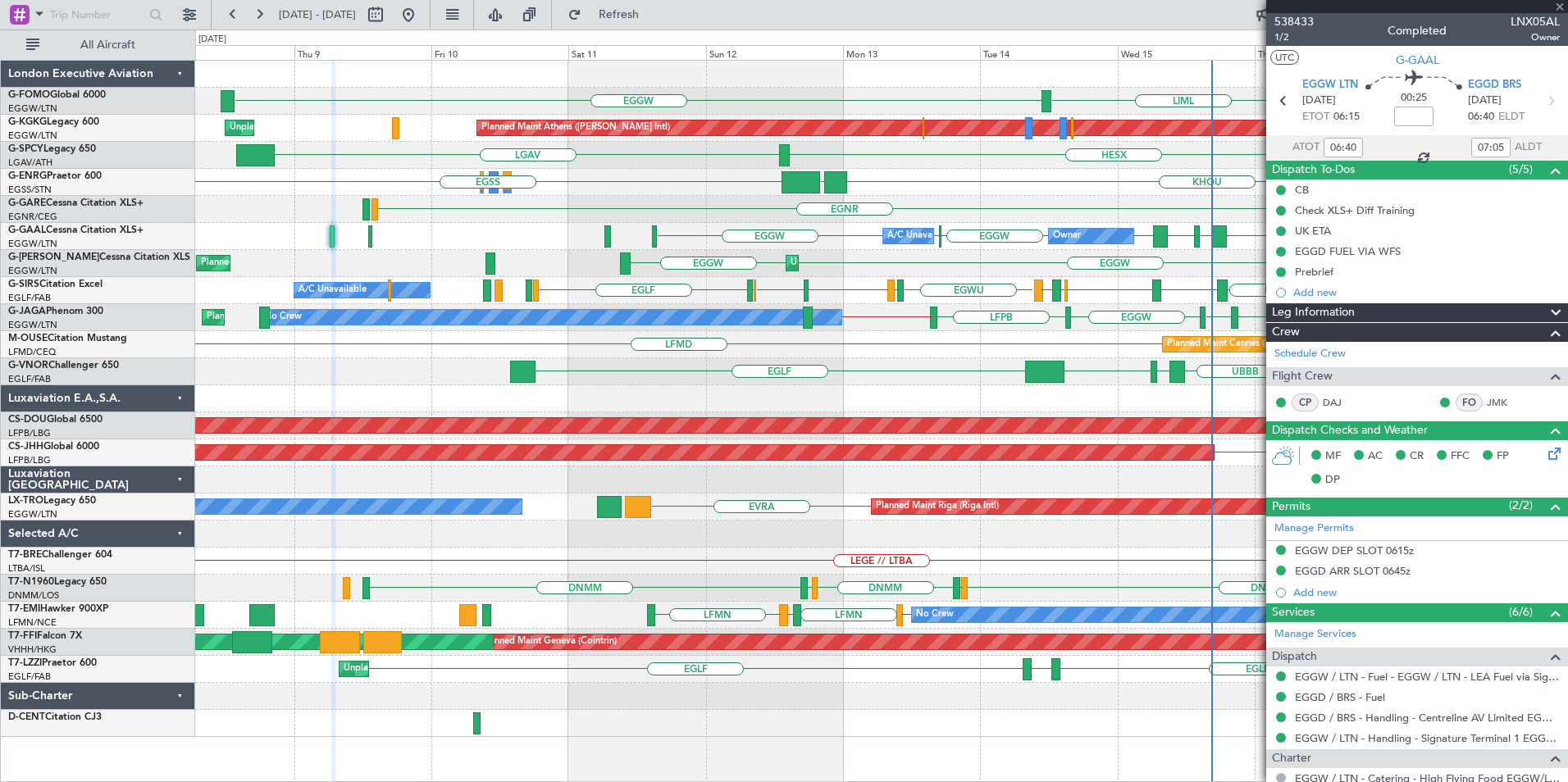
type input "09:47"
type input "10:43"
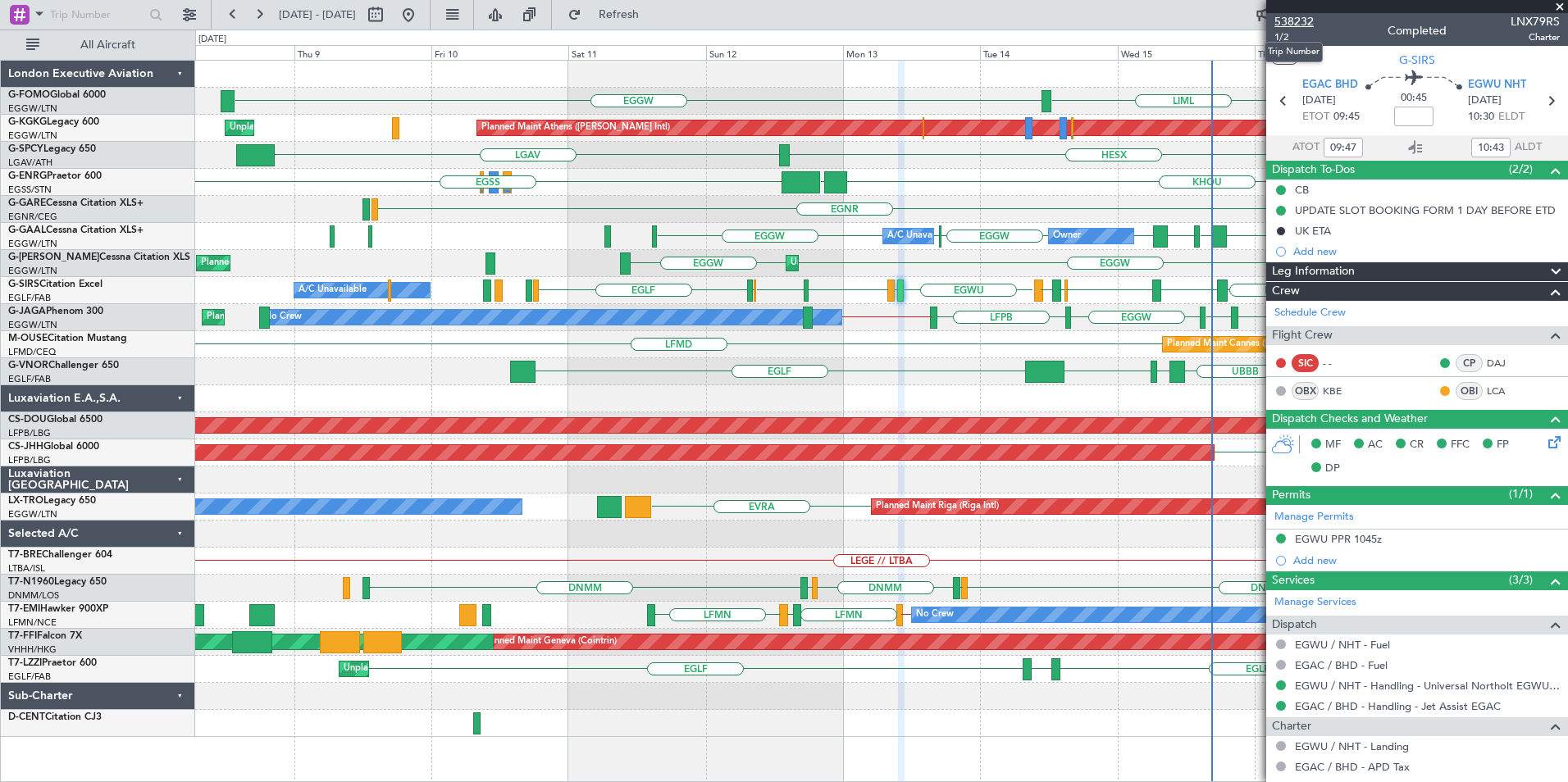
click at [1281, 21] on span "538232" at bounding box center [1293, 22] width 40 height 17
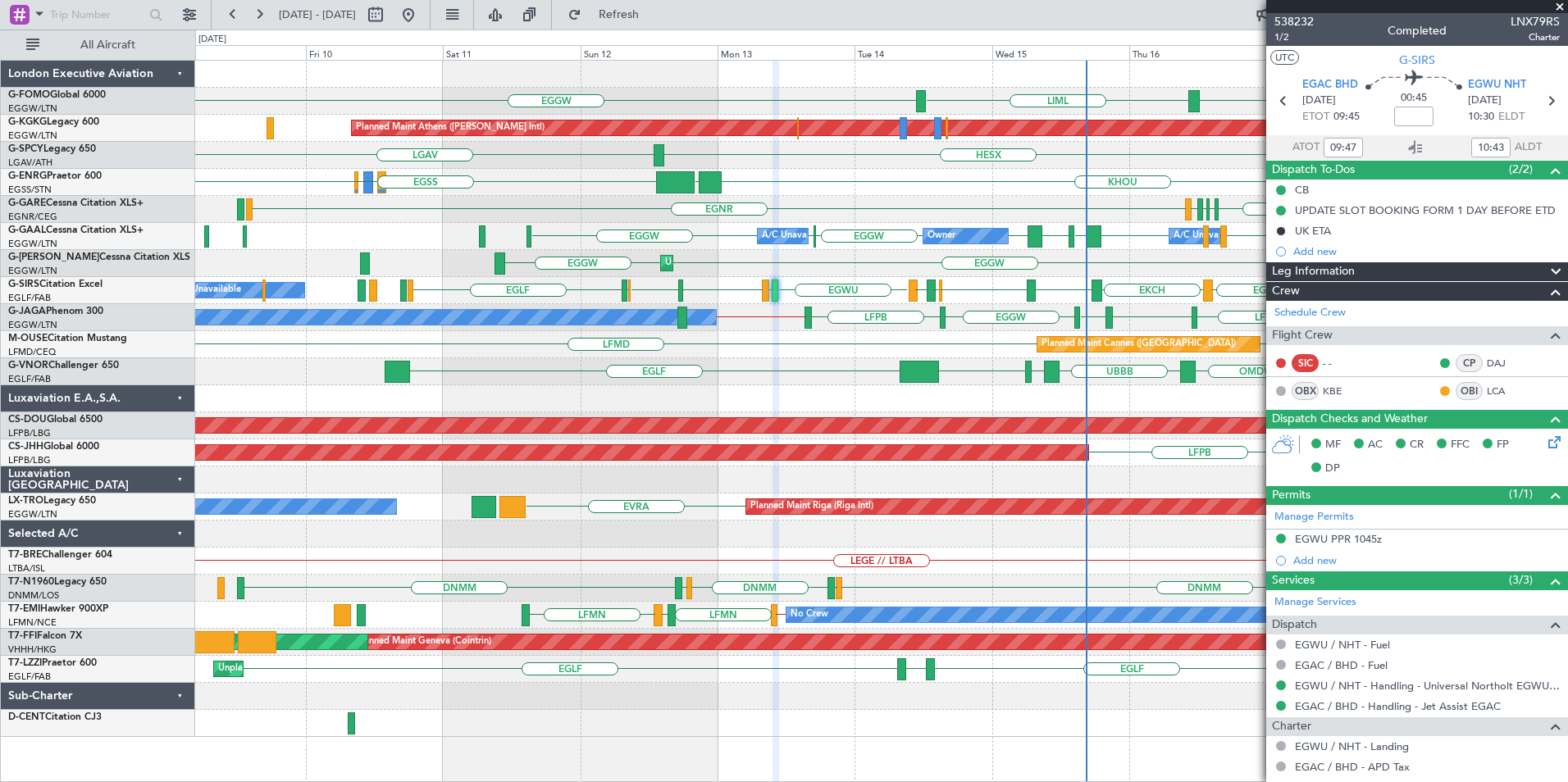
click at [852, 369] on div "EGGW EGGW LIML Planned Maint [GEOGRAPHIC_DATA] ([PERSON_NAME] Intl) Unplanned M…" at bounding box center [881, 399] width 1372 height 677
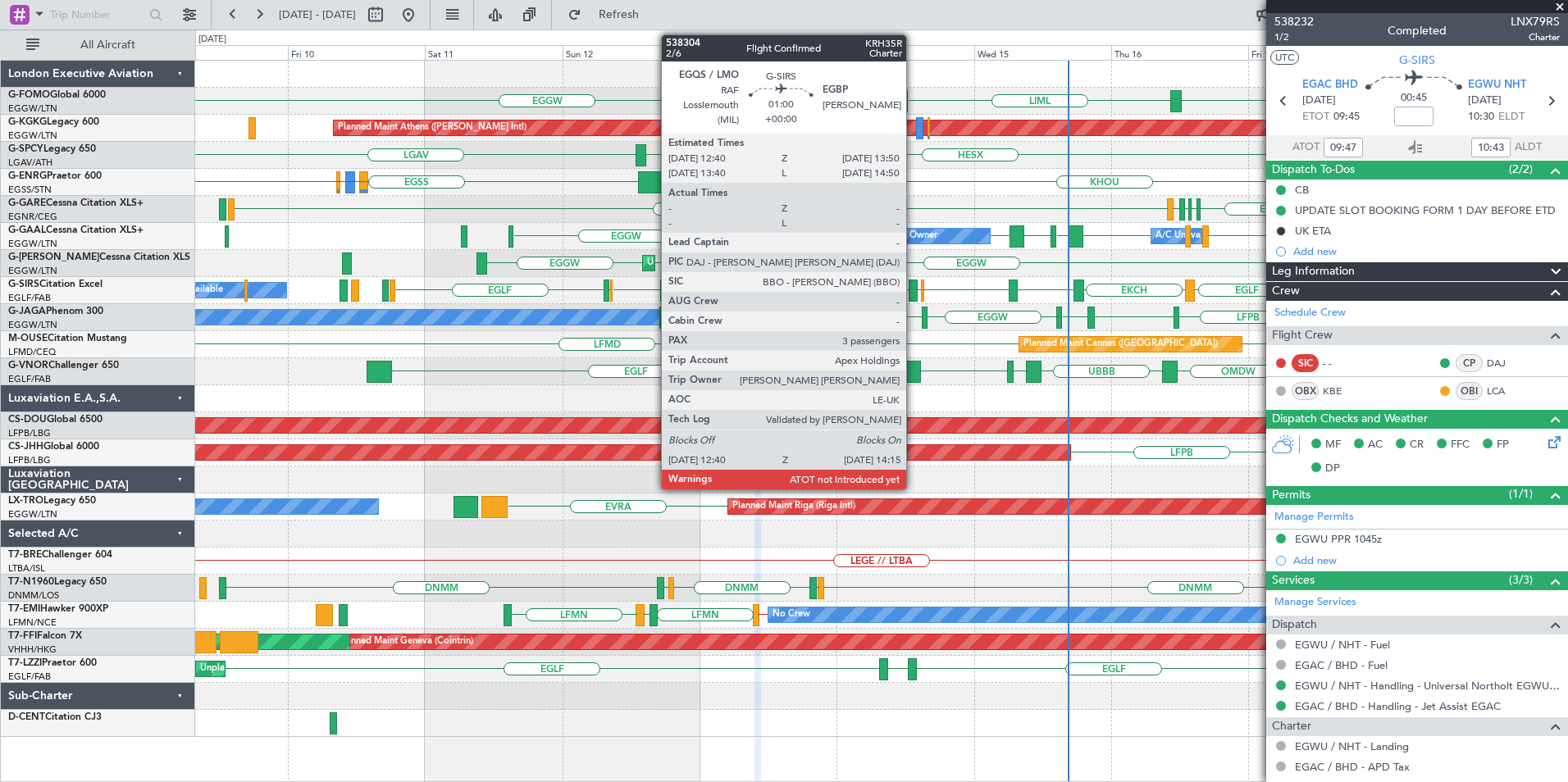
click at [914, 291] on div at bounding box center [914, 290] width 10 height 22
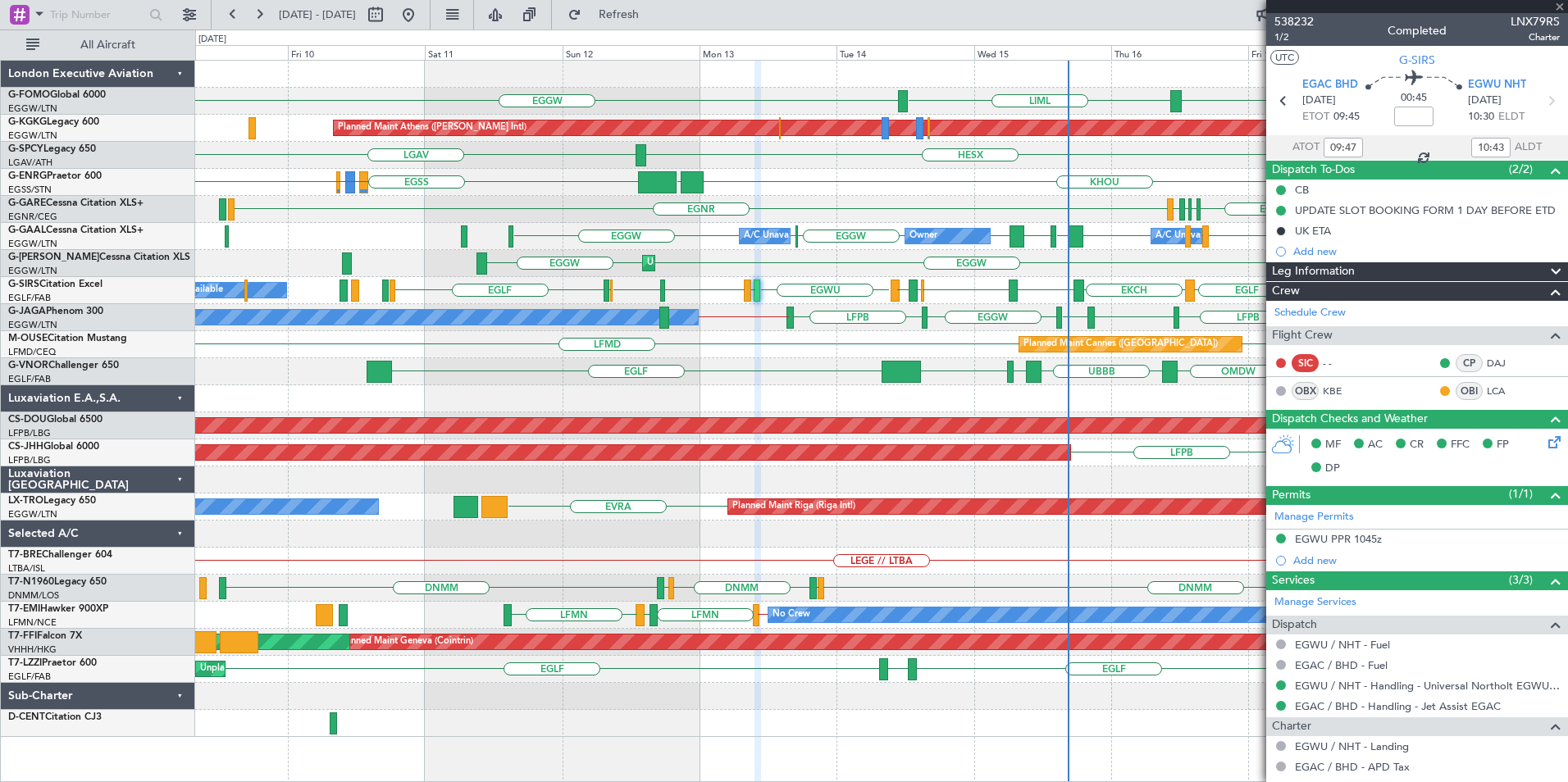
type input "3"
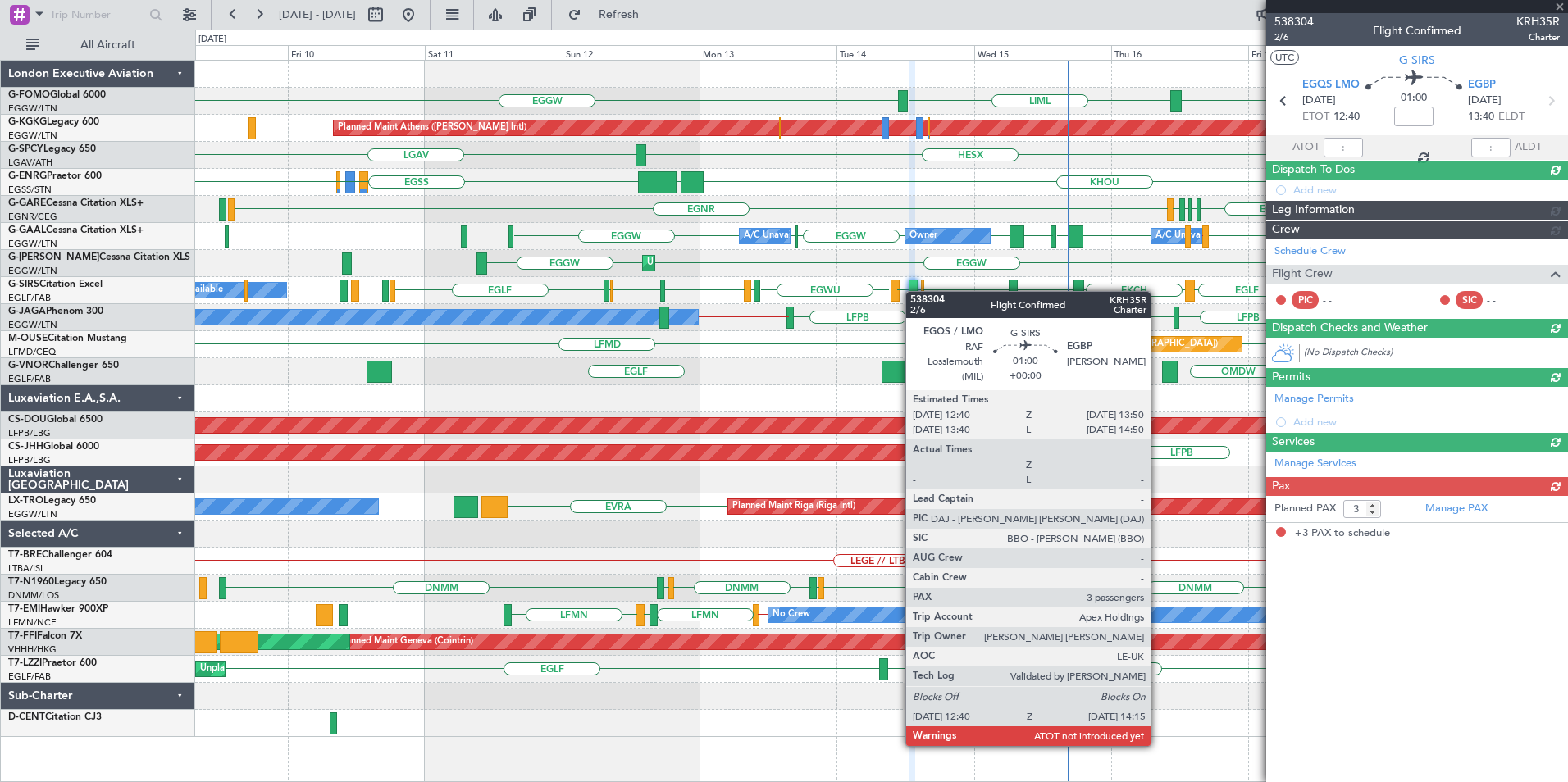
click at [914, 291] on div at bounding box center [914, 290] width 10 height 22
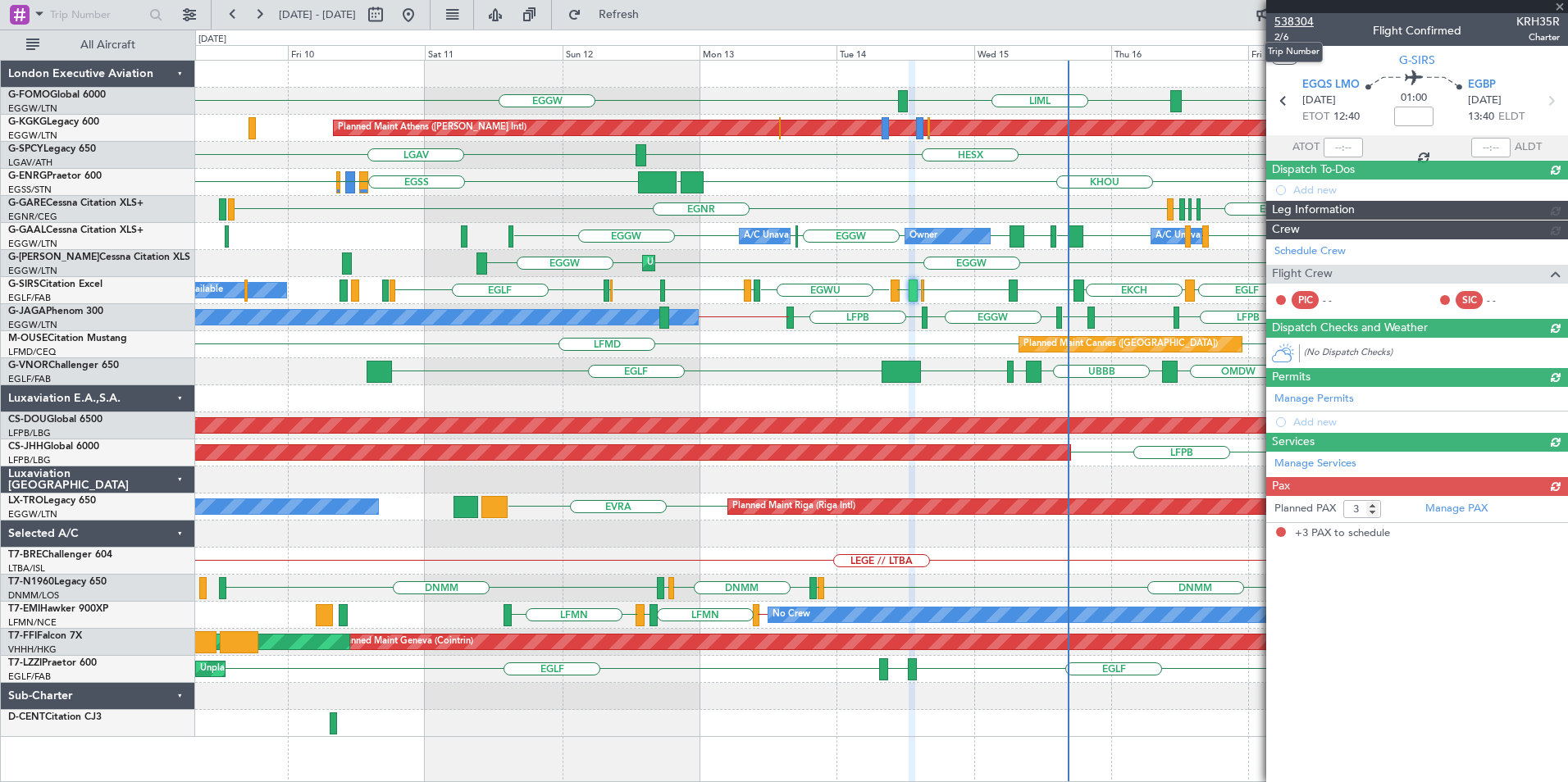
click at [1294, 17] on span "538304" at bounding box center [1293, 22] width 40 height 17
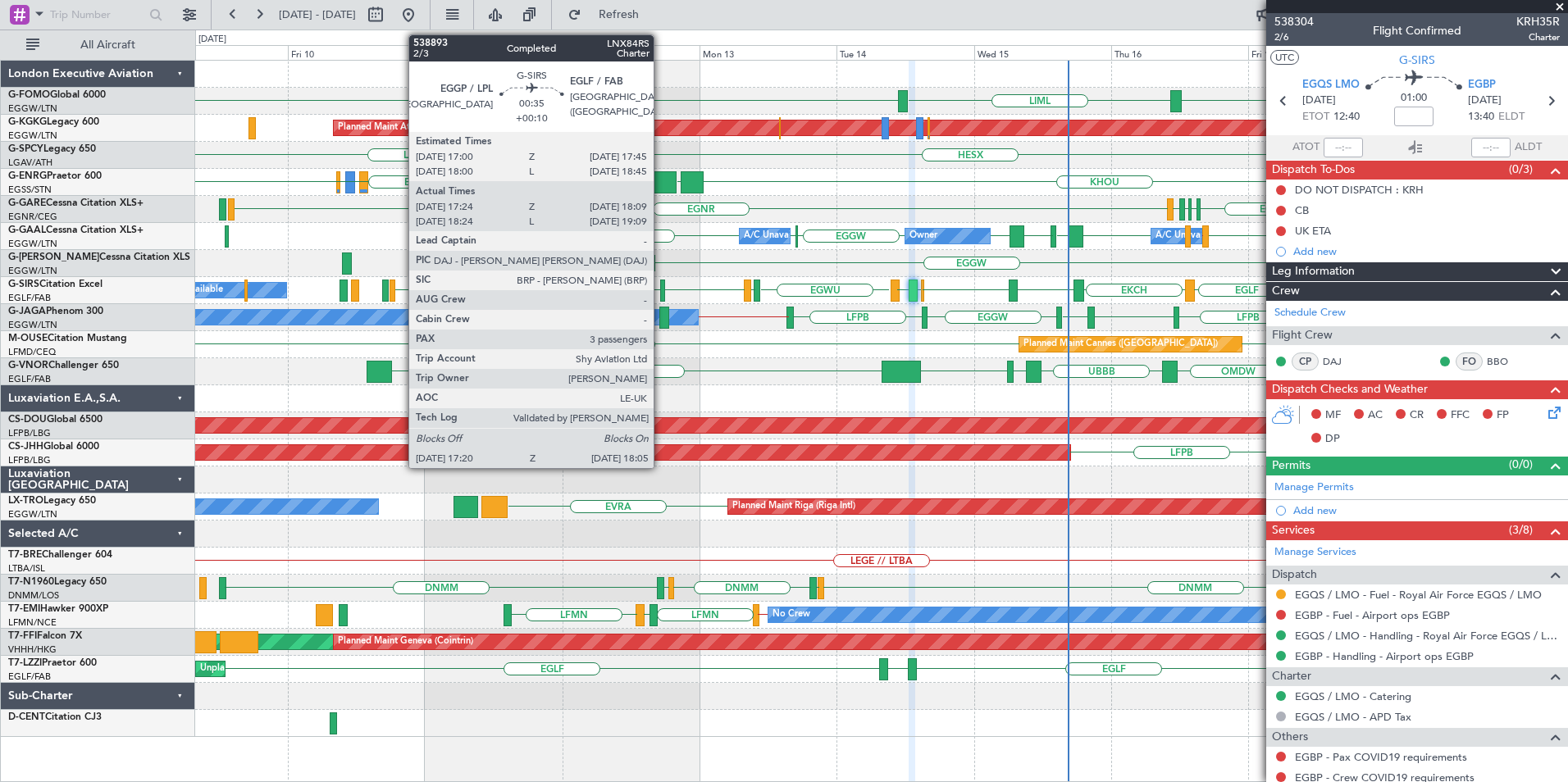
click at [661, 291] on div at bounding box center [662, 290] width 5 height 22
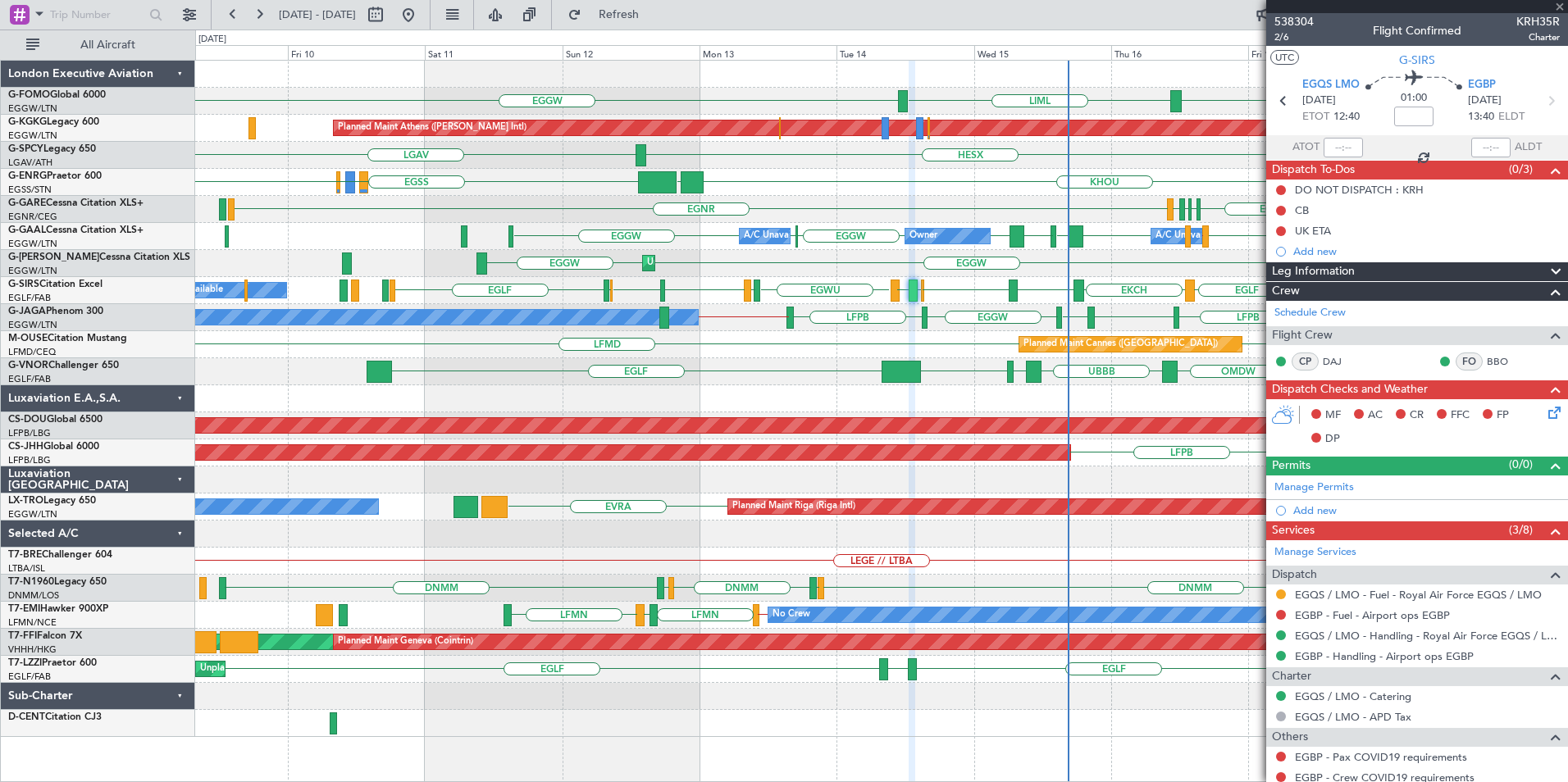
type input "+00:10"
type input "17:24"
type input "17:59"
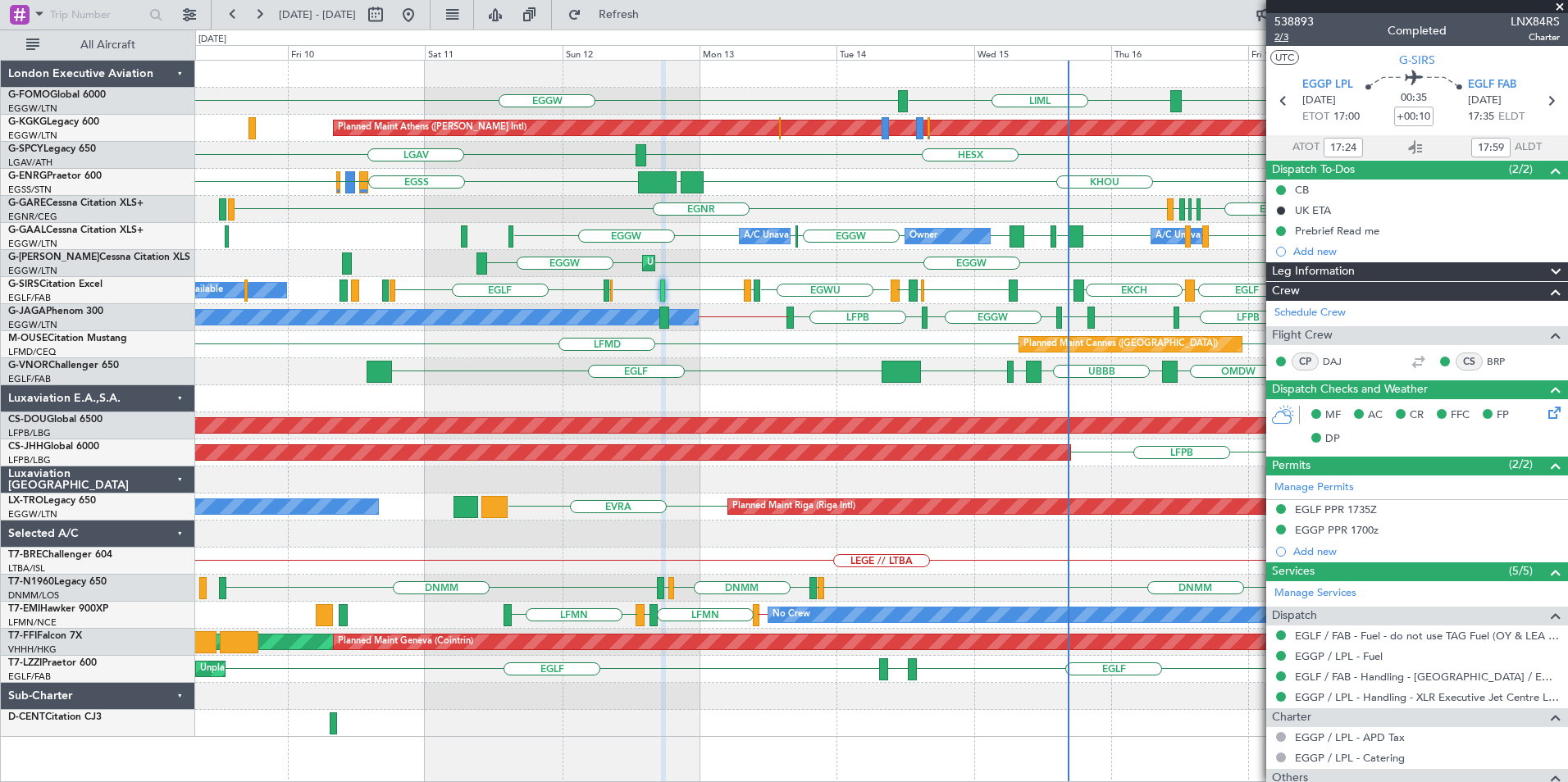
click at [1276, 33] on span "2/3" at bounding box center [1293, 37] width 40 height 14
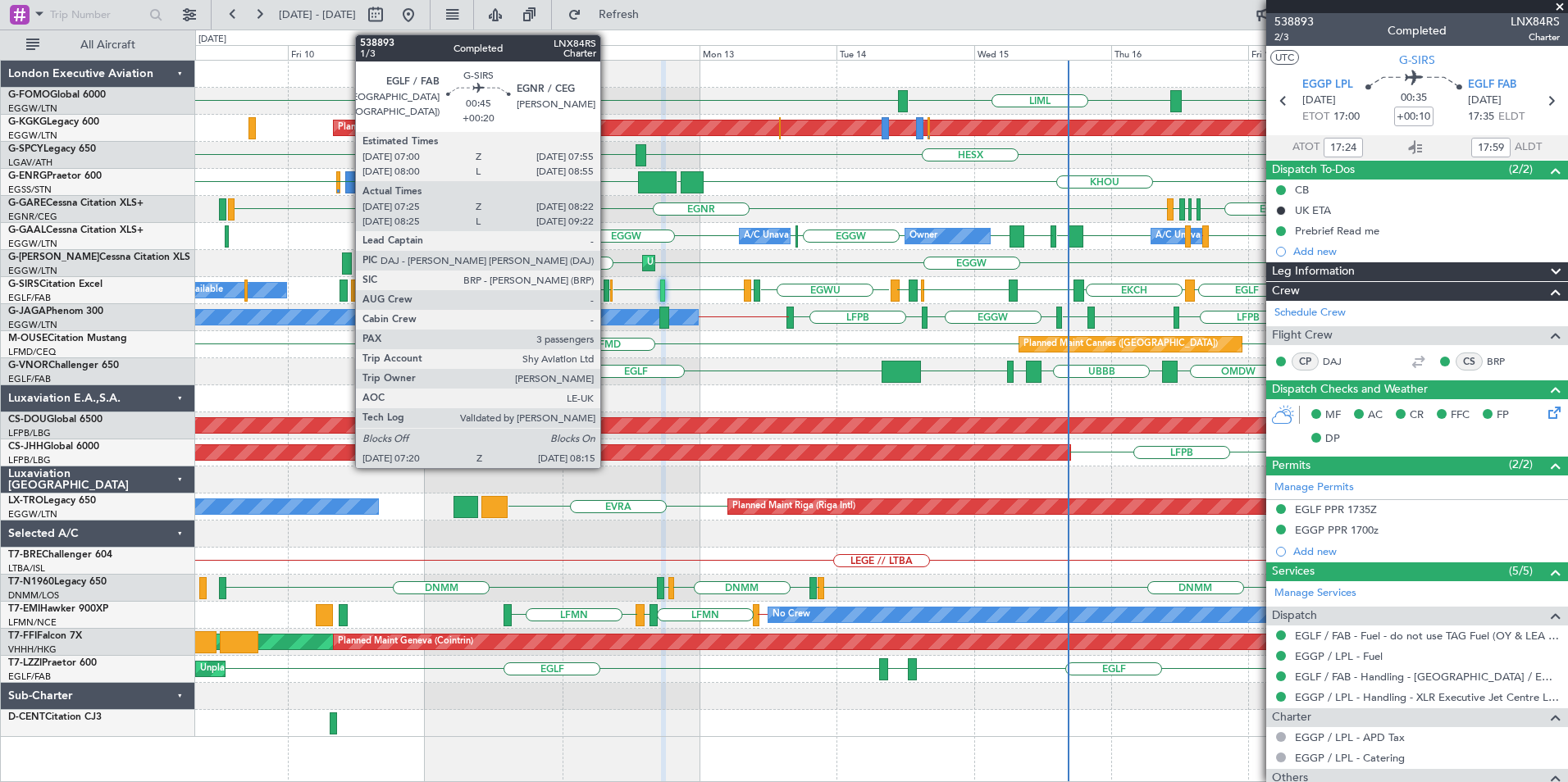
click at [607, 293] on div at bounding box center [606, 290] width 6 height 22
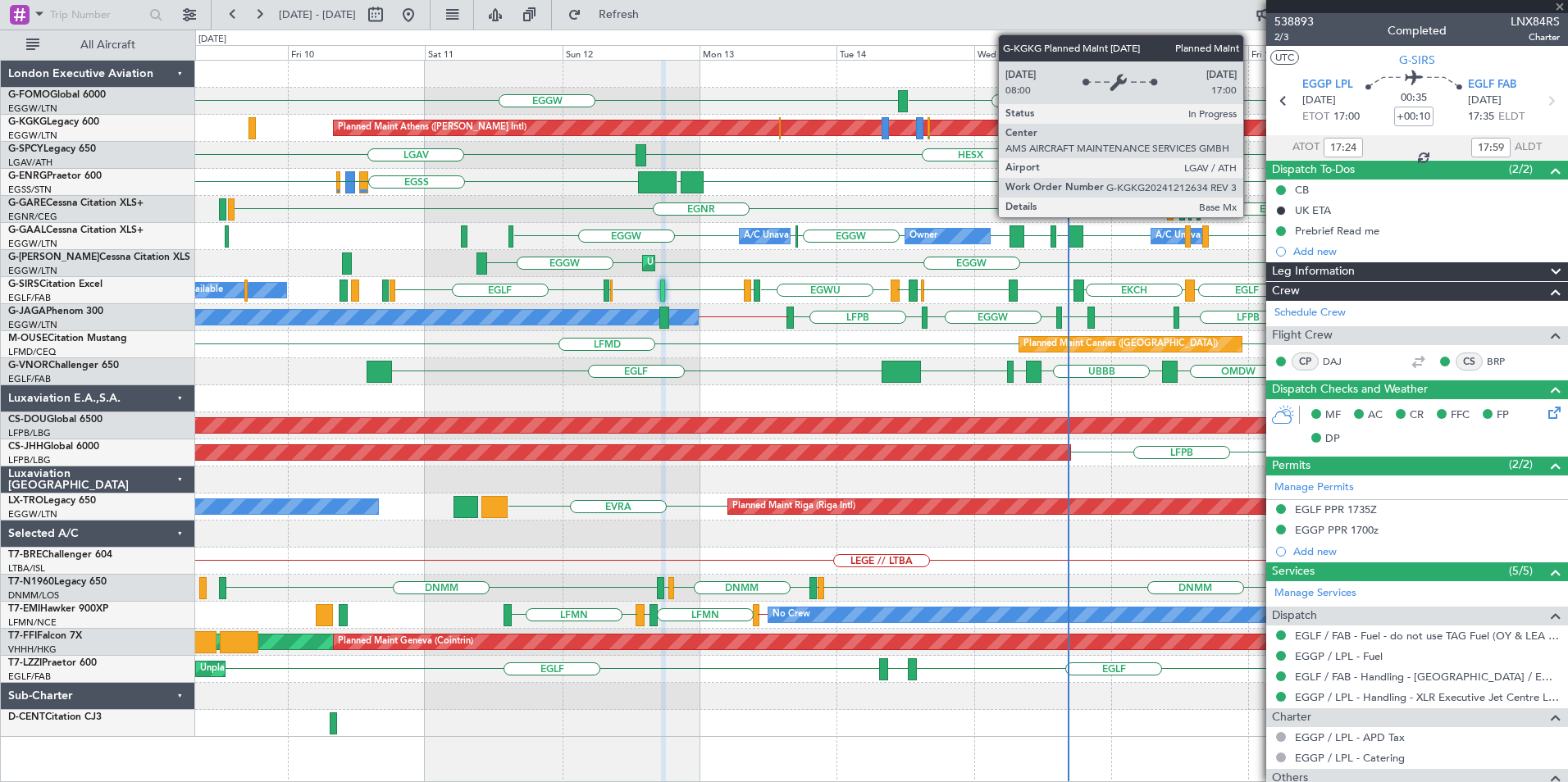
type input "+00:20"
type input "07:25"
type input "08:12"
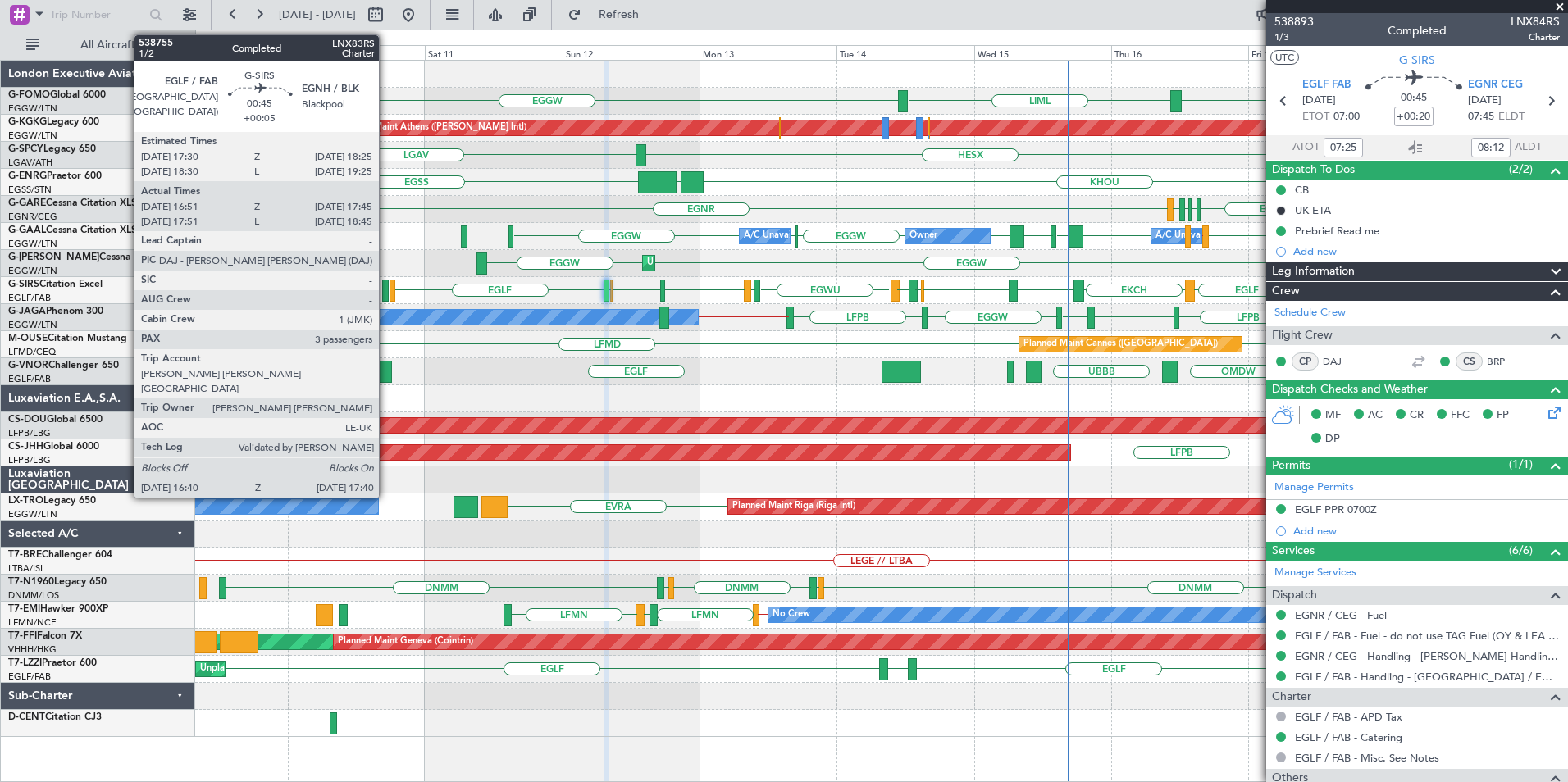
click at [386, 288] on div at bounding box center [385, 290] width 6 height 22
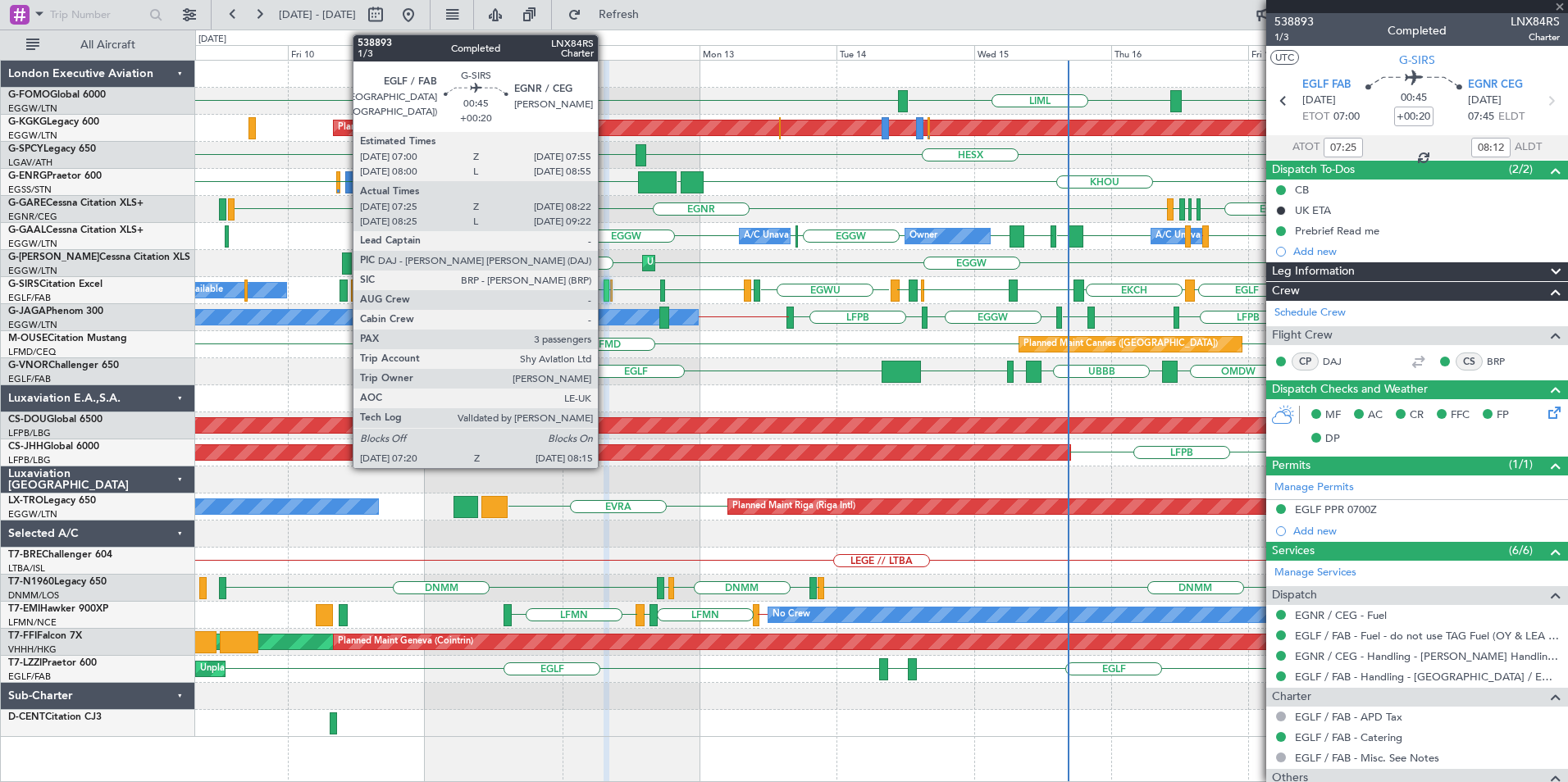
type input "+00:05"
type input "16:51"
type input "17:35"
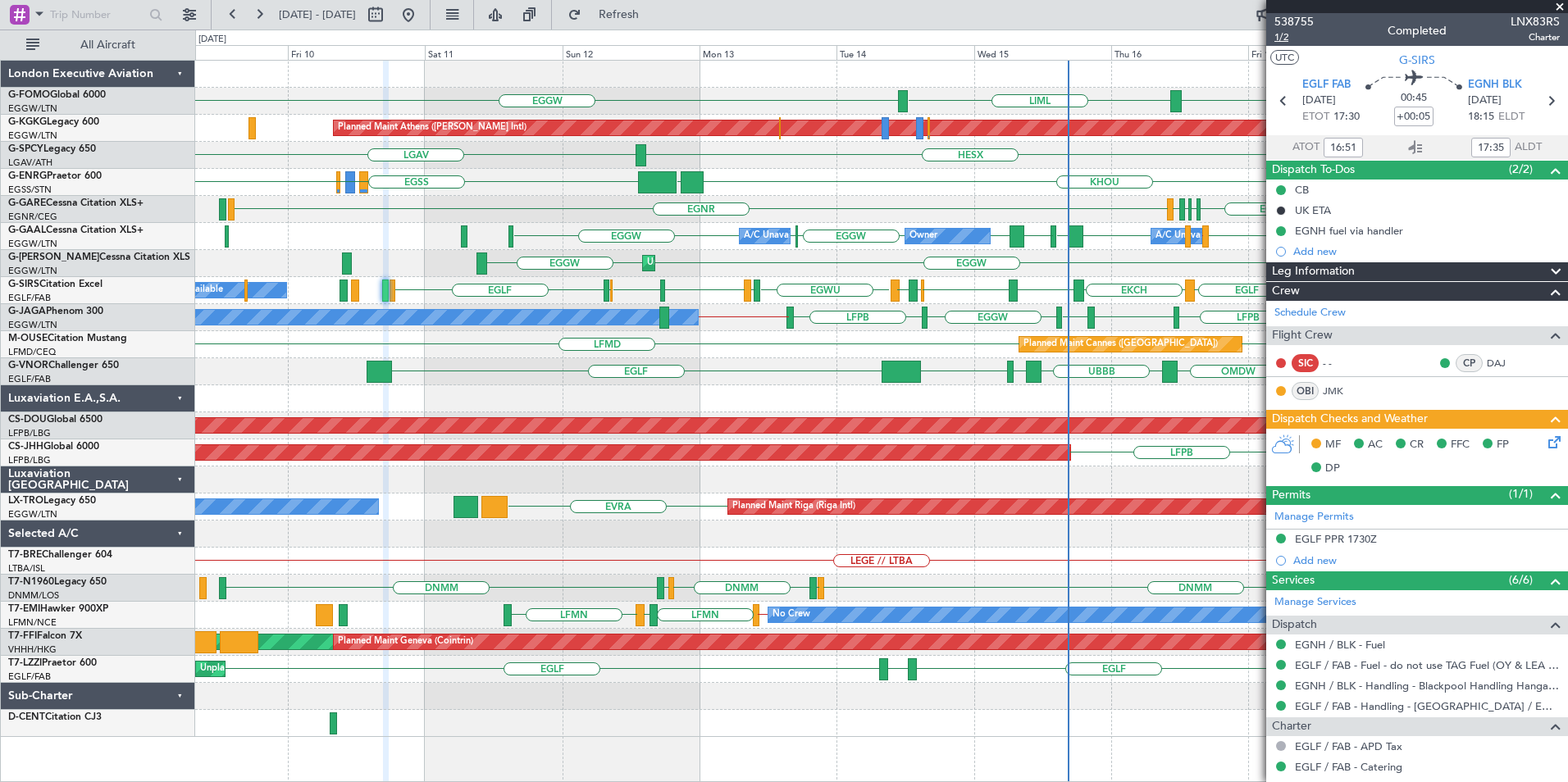
click at [1278, 37] on span "1/2" at bounding box center [1293, 37] width 40 height 14
click at [761, 377] on div "EGLF [GEOGRAPHIC_DATA] [GEOGRAPHIC_DATA] OMDW UBBB UAII UTDD" at bounding box center [881, 372] width 1372 height 27
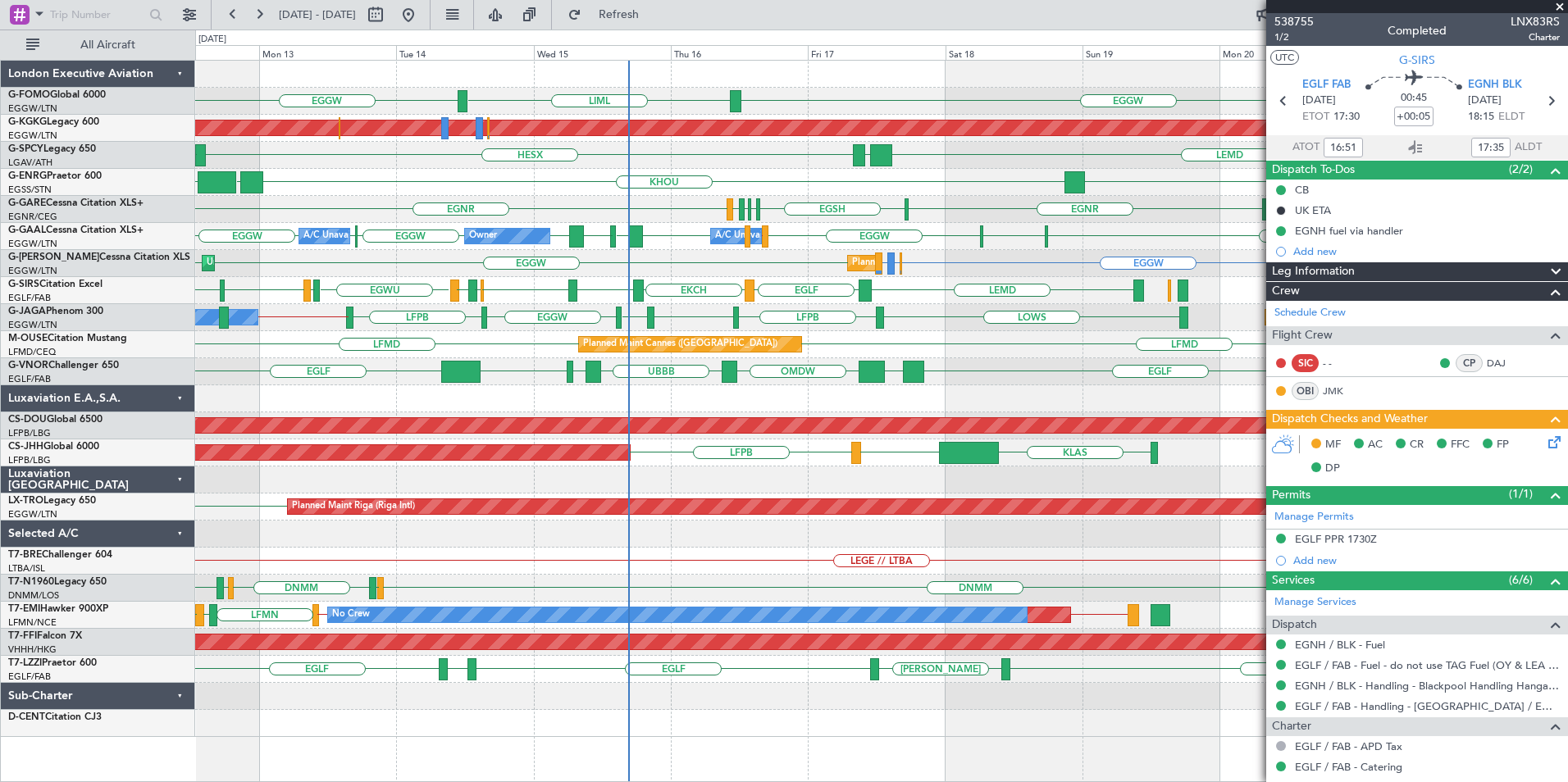
click at [488, 401] on div "EGGW EGGW LIML Planned Maint [GEOGRAPHIC_DATA] ([PERSON_NAME] Intl) LGAV LEMD L…" at bounding box center [881, 399] width 1372 height 677
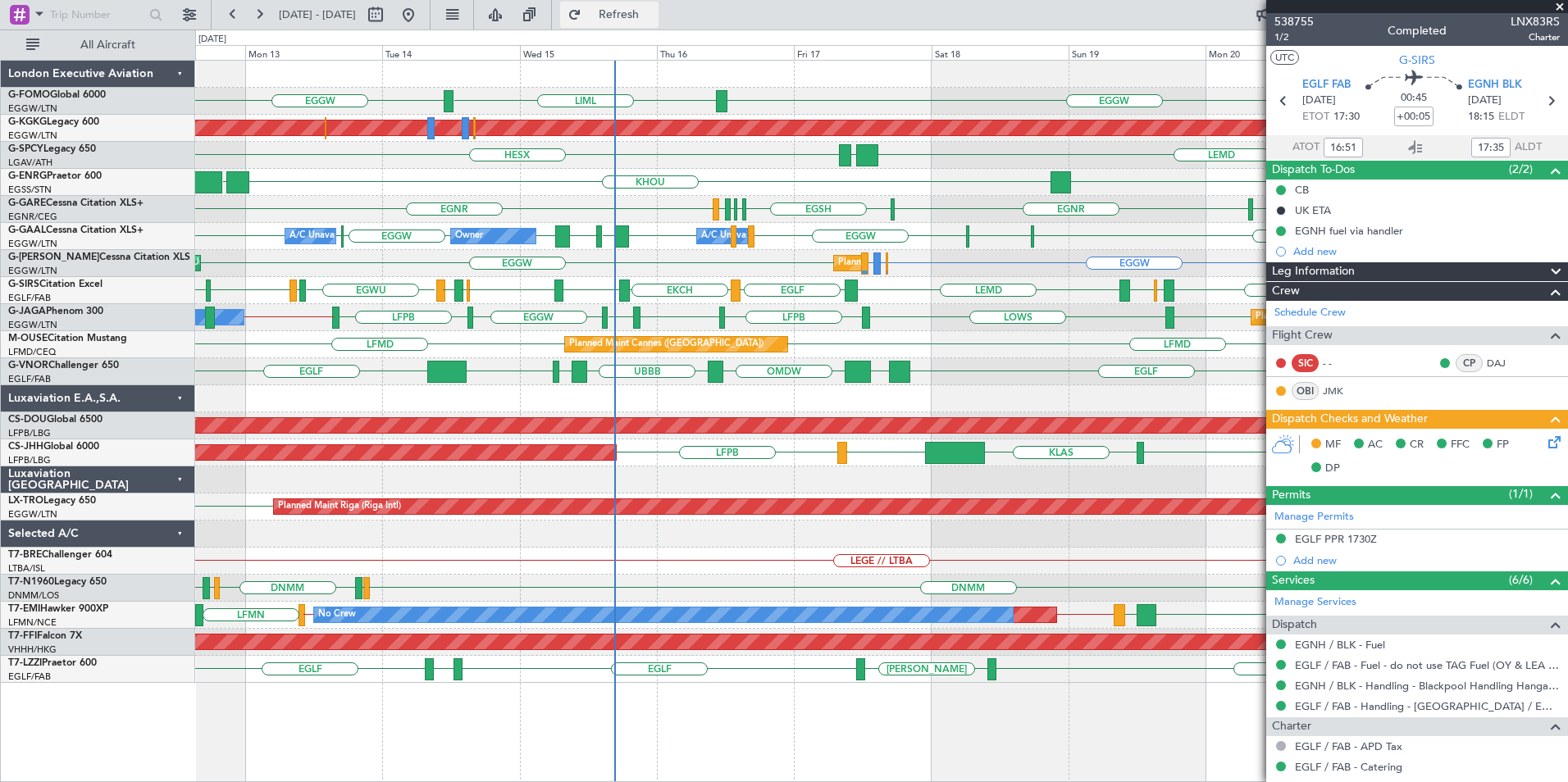
click at [653, 14] on span "Refresh" at bounding box center [619, 14] width 69 height 12
